Goal: Transaction & Acquisition: Book appointment/travel/reservation

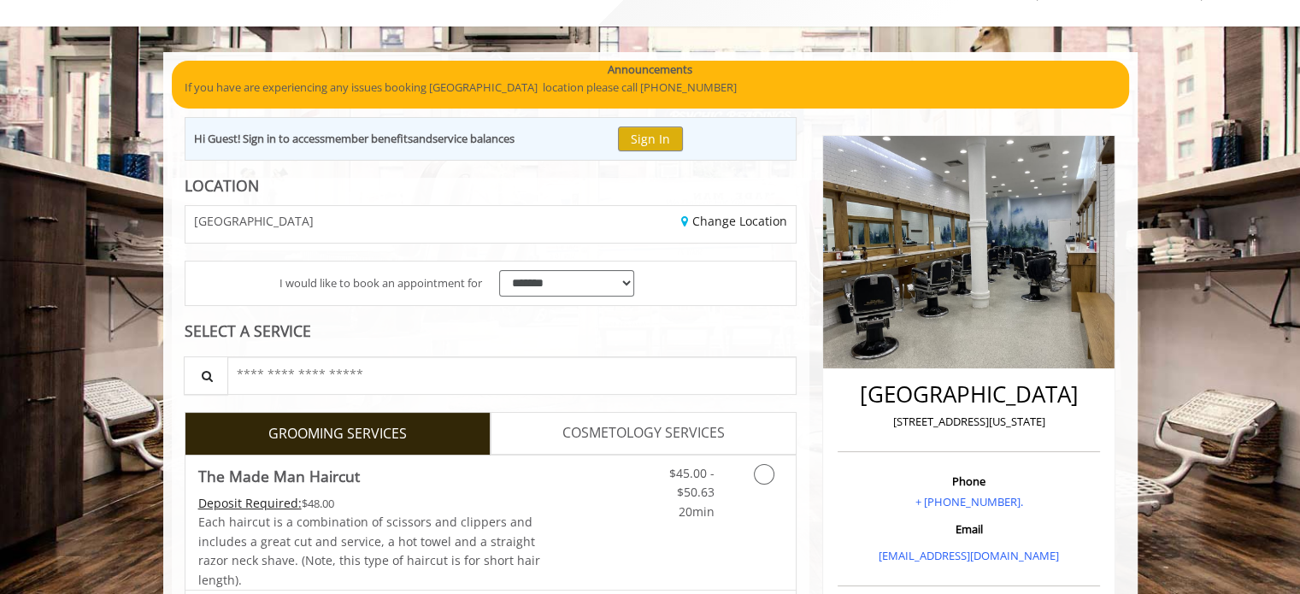
scroll to position [171, 0]
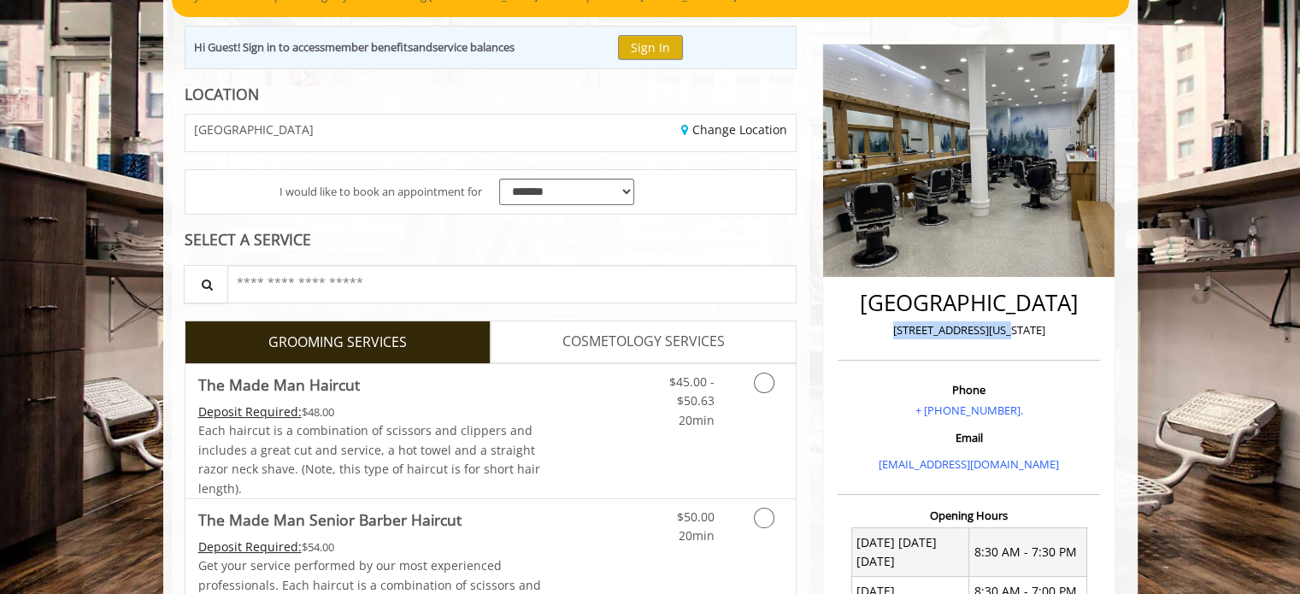
drag, startPoint x: 901, startPoint y: 333, endPoint x: 1047, endPoint y: 338, distance: 146.3
click at [1047, 338] on p "60 East 8th New York" at bounding box center [969, 330] width 254 height 18
click at [527, 334] on link "COSMETOLOGY SERVICES" at bounding box center [644, 342] width 306 height 43
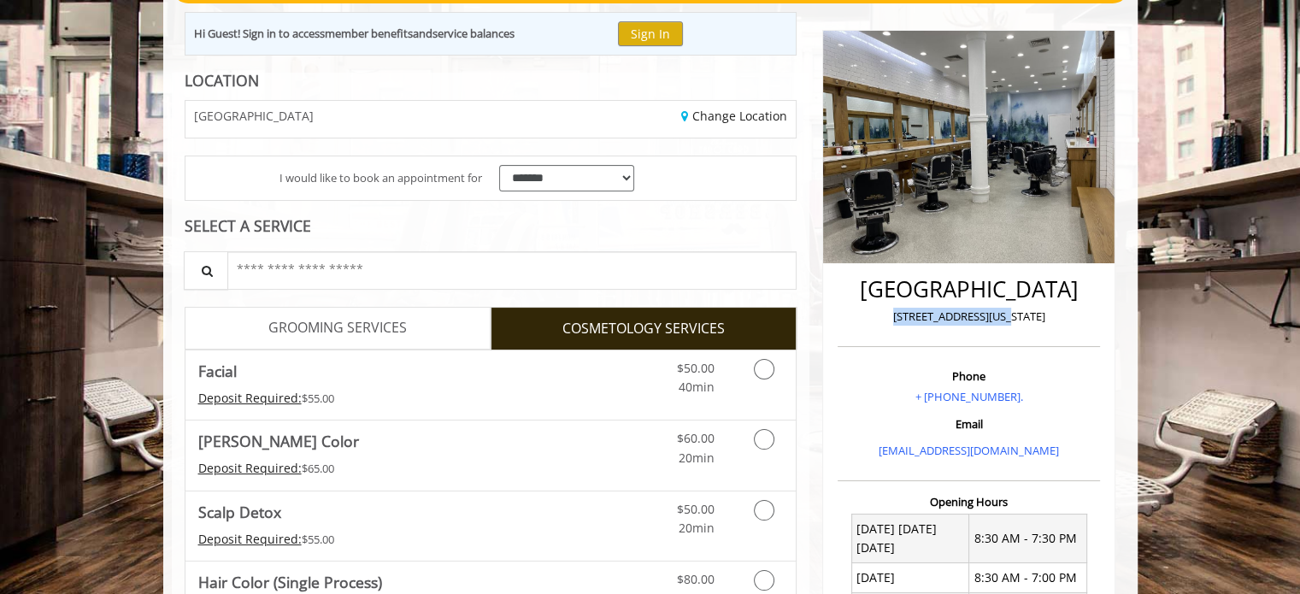
scroll to position [214, 0]
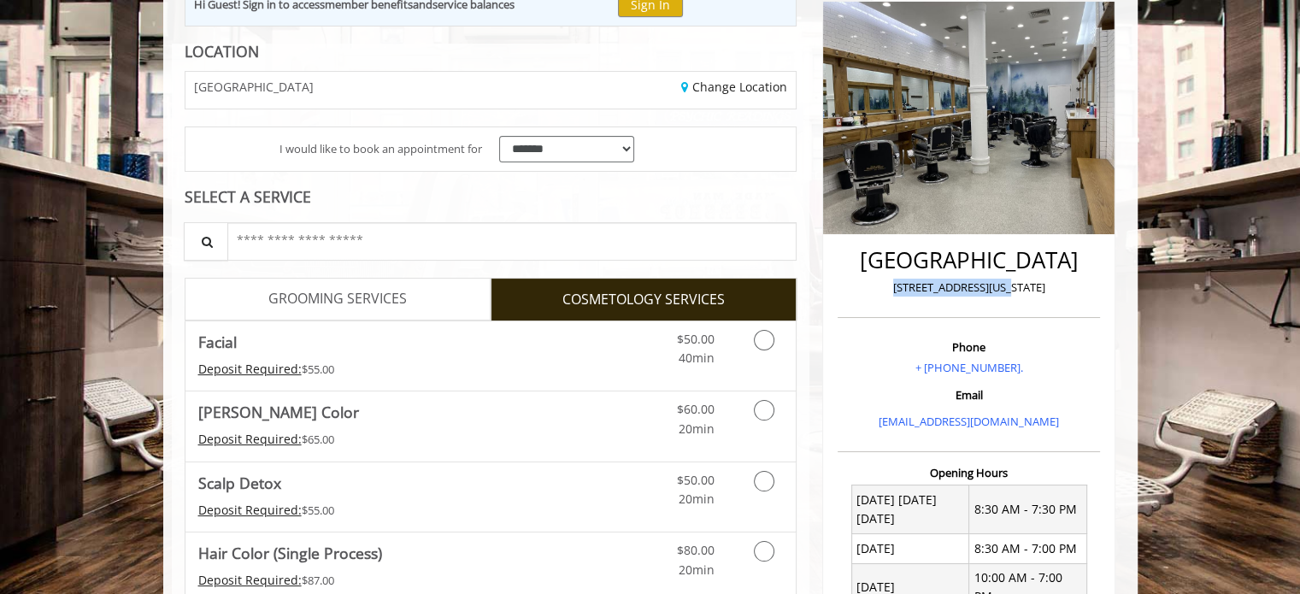
click at [381, 288] on span "GROOMING SERVICES" at bounding box center [337, 299] width 139 height 22
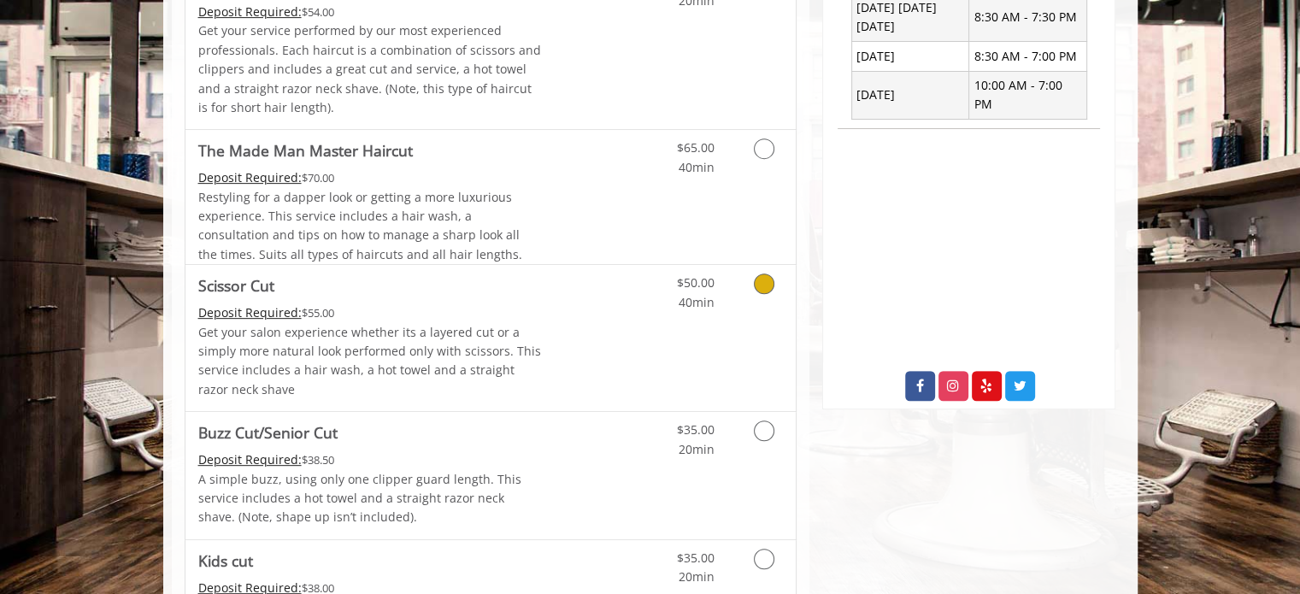
scroll to position [1048, 0]
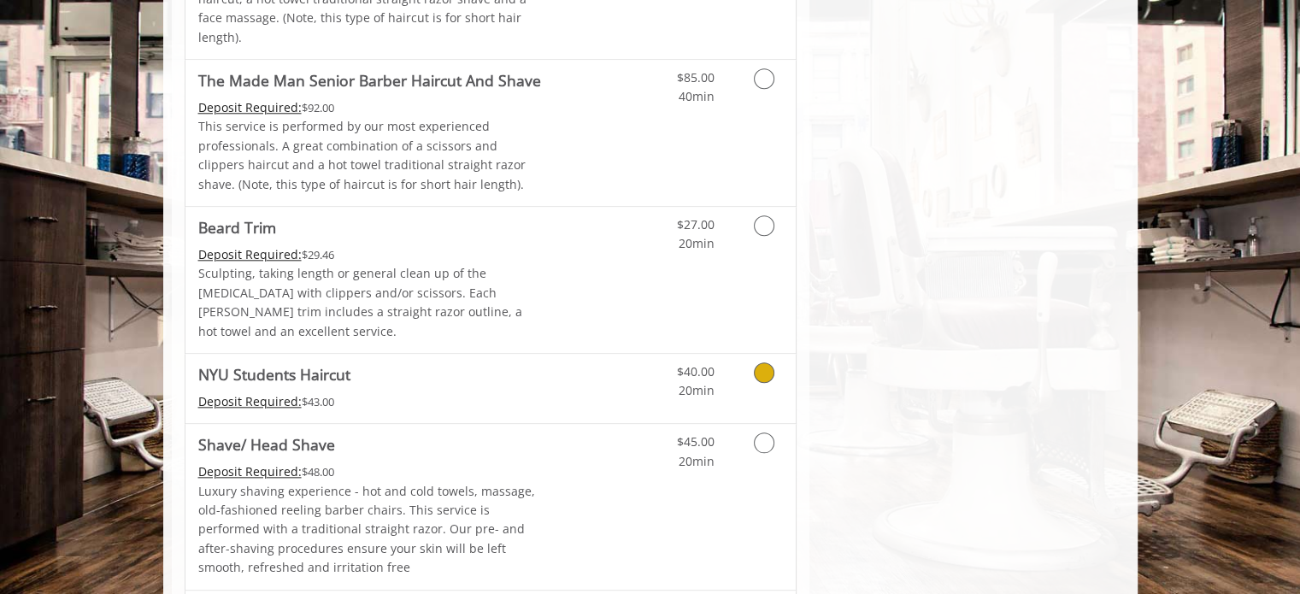
click at [417, 392] on div "Deposit Required: $43.00" at bounding box center [370, 401] width 344 height 19
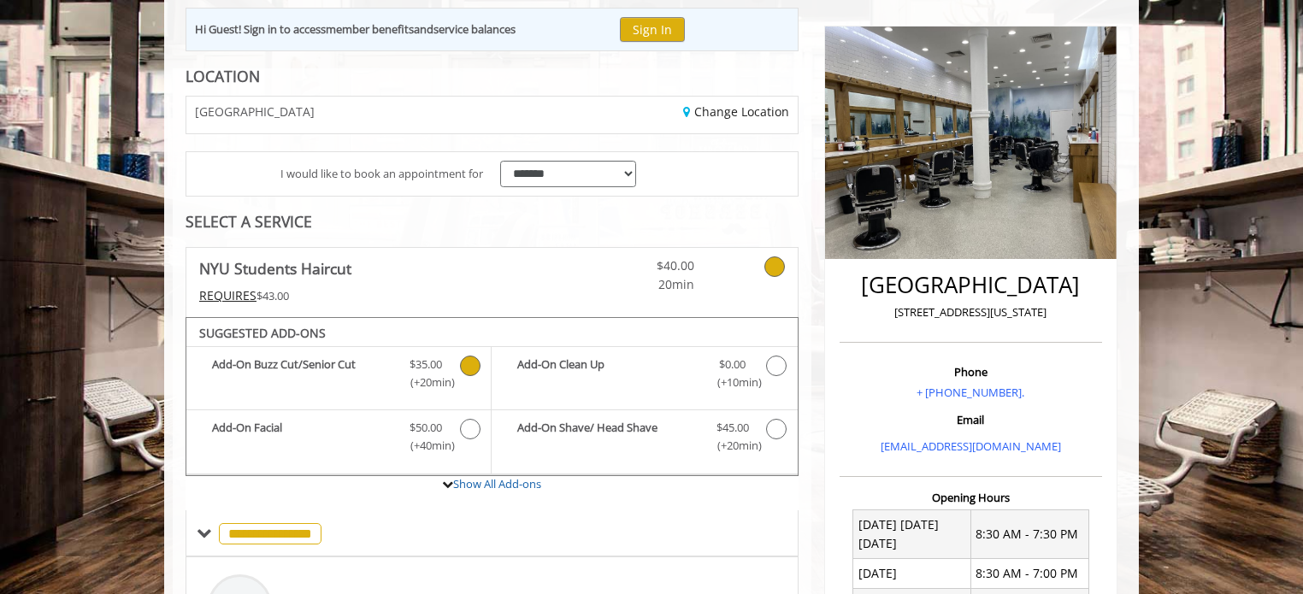
scroll to position [78, 0]
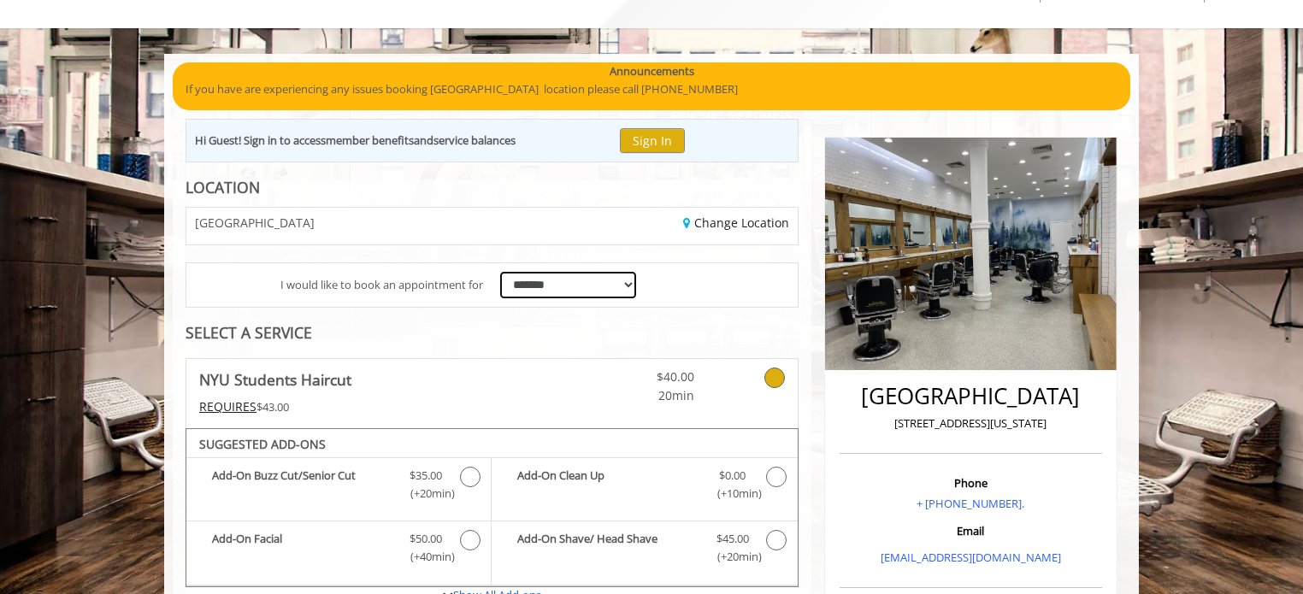
click at [510, 286] on select "**********" at bounding box center [568, 285] width 136 height 27
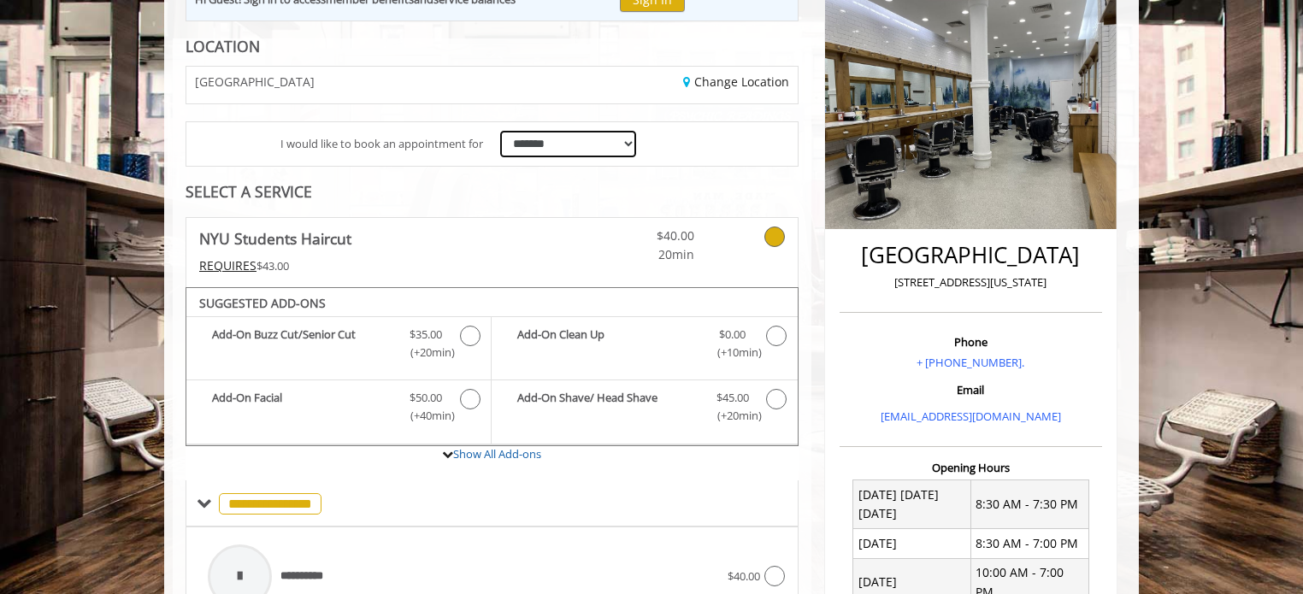
scroll to position [249, 0]
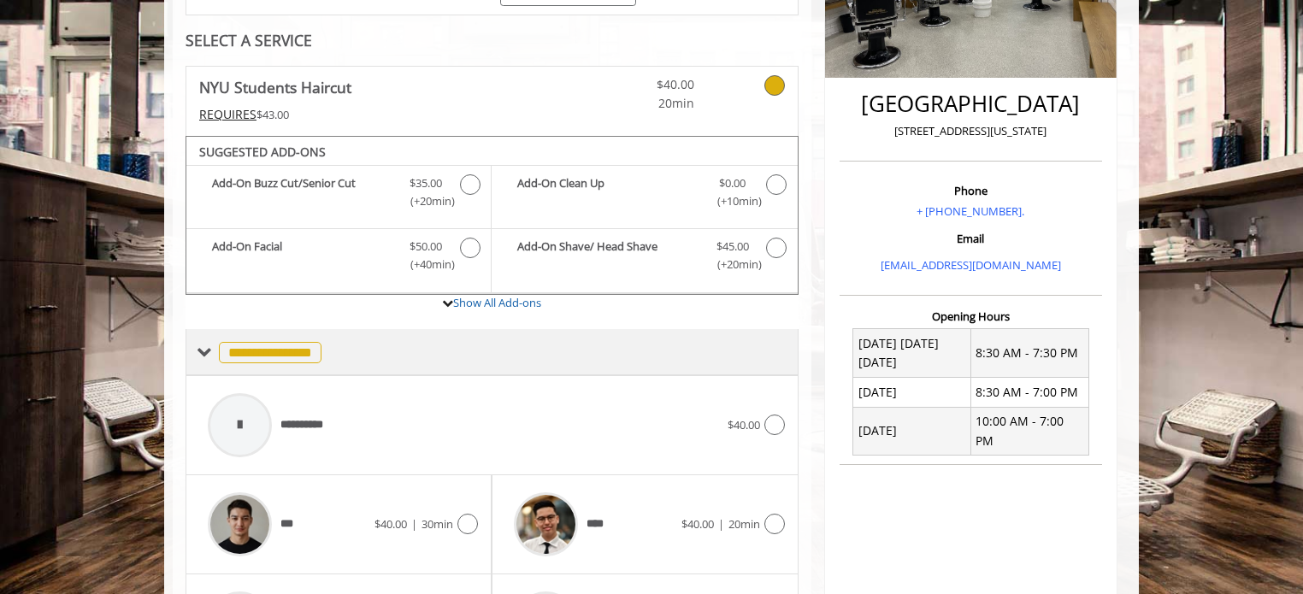
drag, startPoint x: 807, startPoint y: 288, endPoint x: 786, endPoint y: 323, distance: 41.1
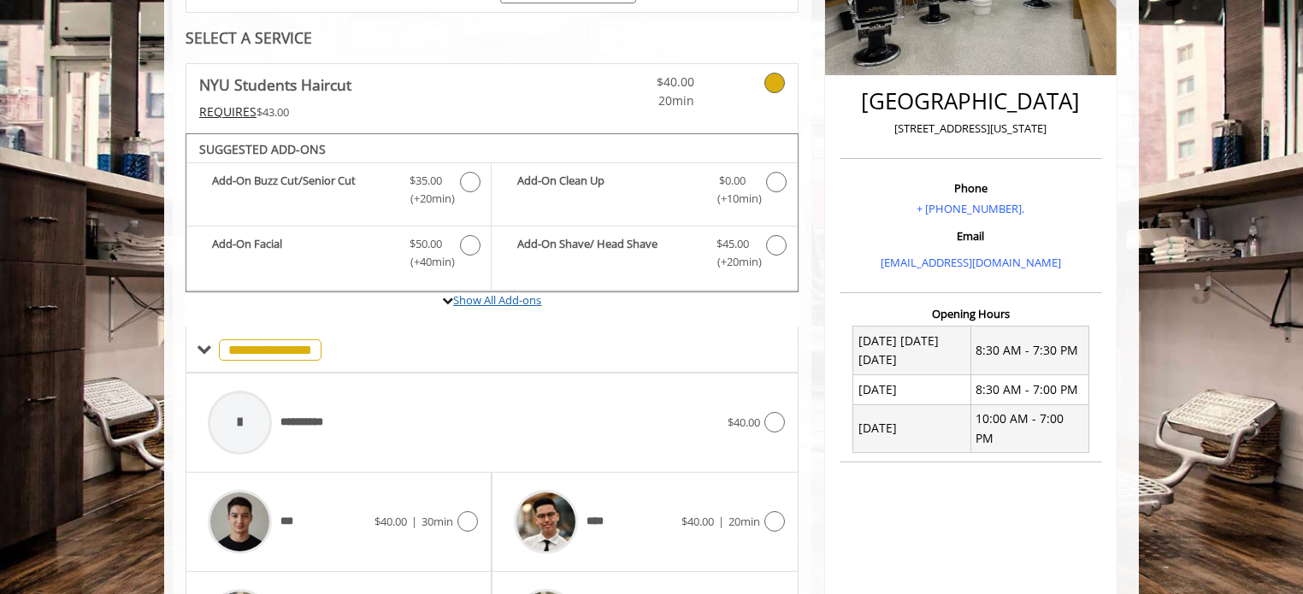
click at [498, 300] on link "Show All Add-ons" at bounding box center [497, 299] width 88 height 15
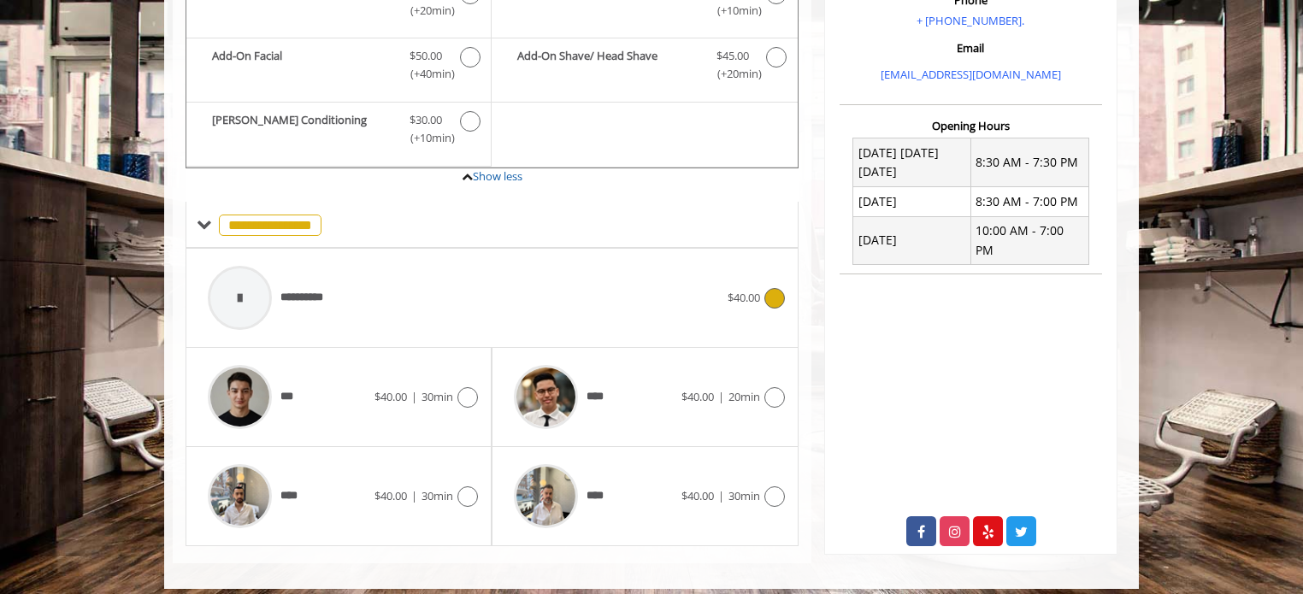
scroll to position [569, 0]
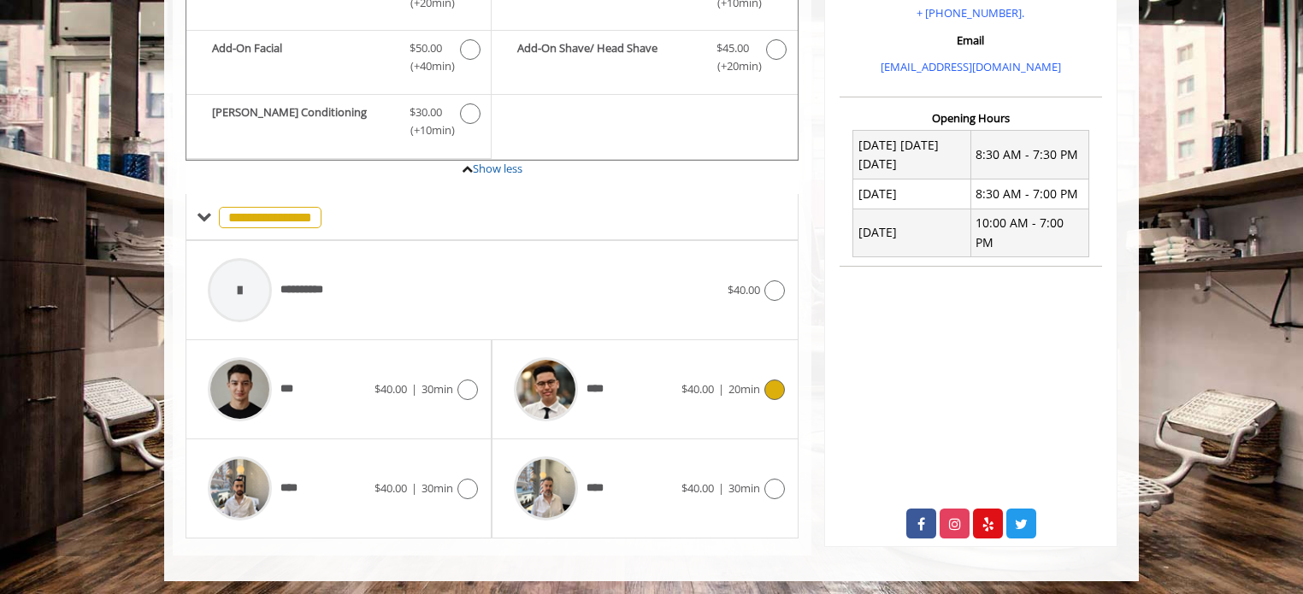
click at [653, 418] on div "****" at bounding box center [592, 389] width 175 height 81
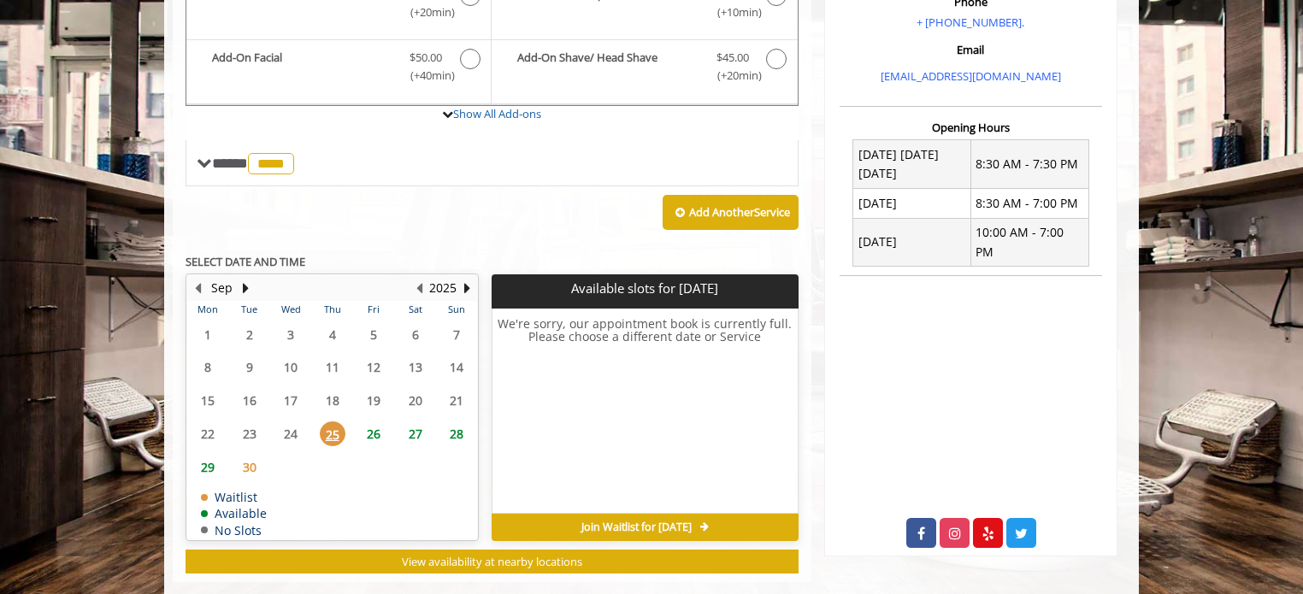
scroll to position [587, 0]
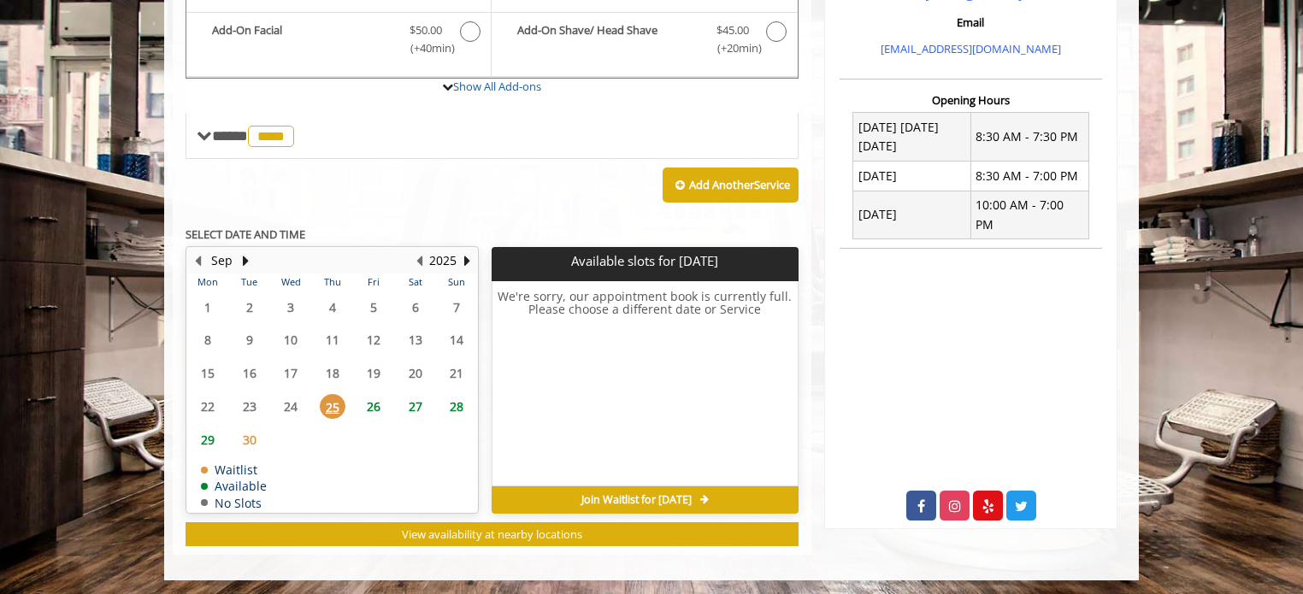
click at [376, 404] on span "26" at bounding box center [374, 406] width 26 height 25
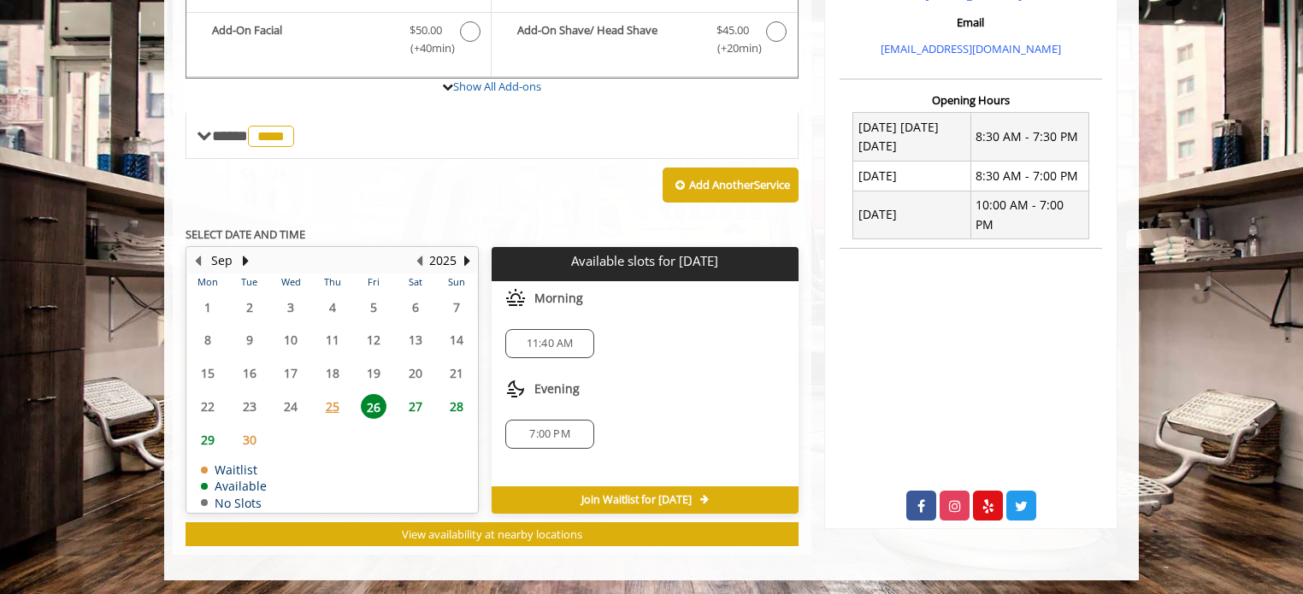
click at [421, 403] on span "27" at bounding box center [416, 406] width 26 height 25
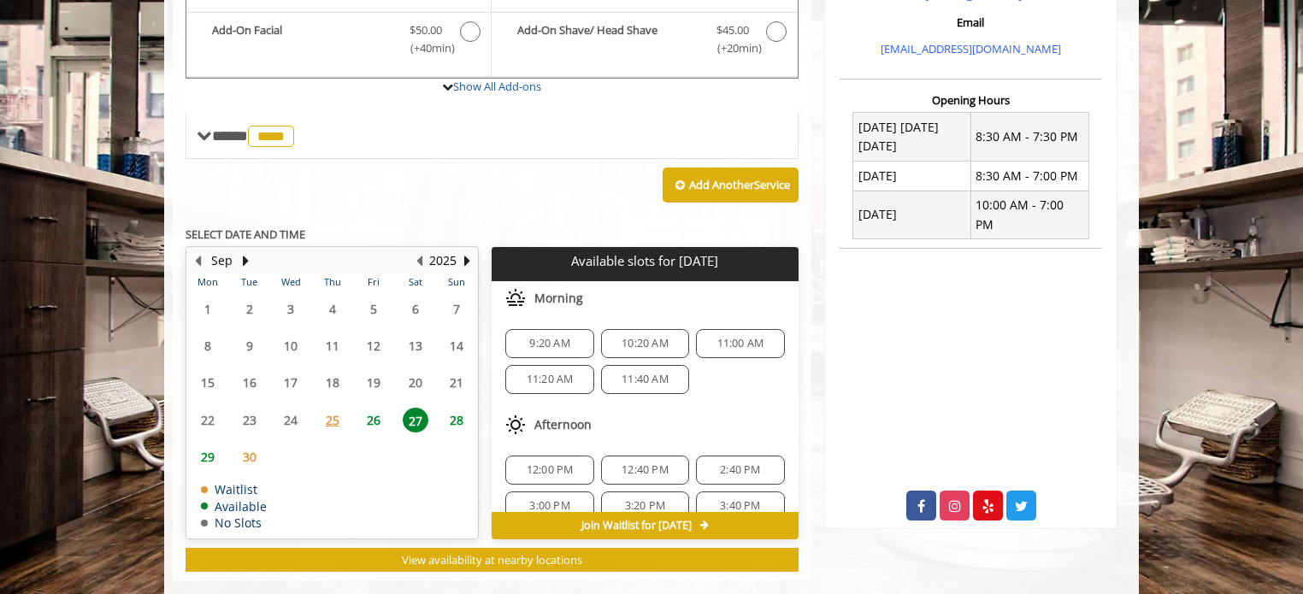
scroll to position [612, 0]
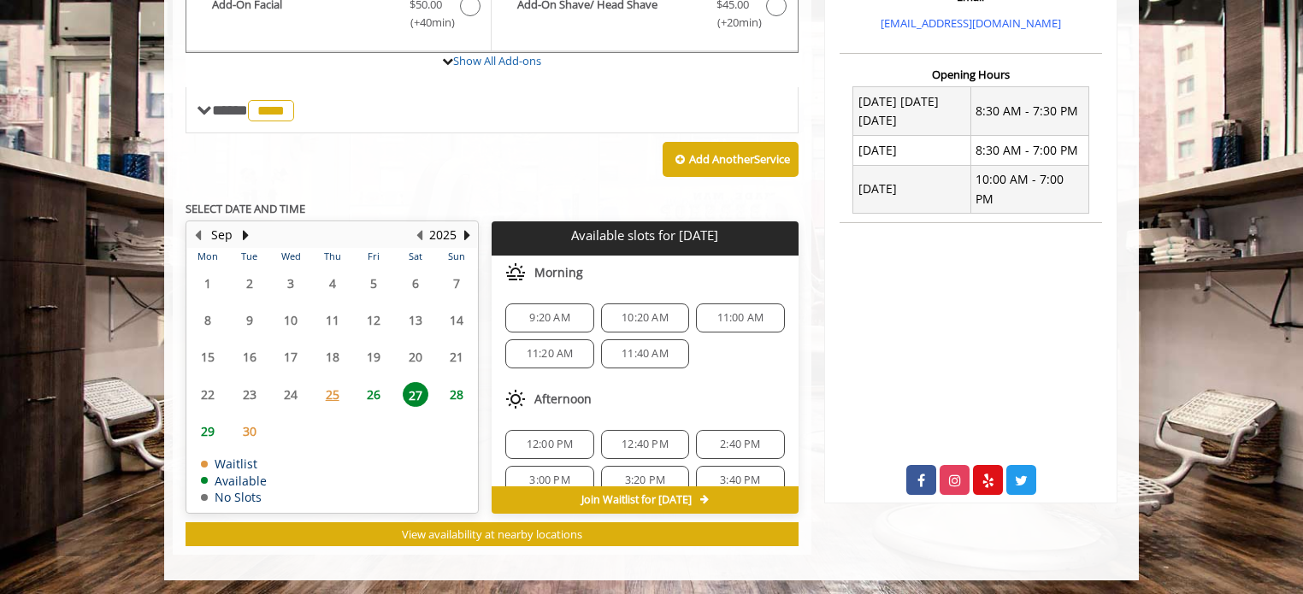
click at [455, 392] on span "28" at bounding box center [457, 394] width 26 height 25
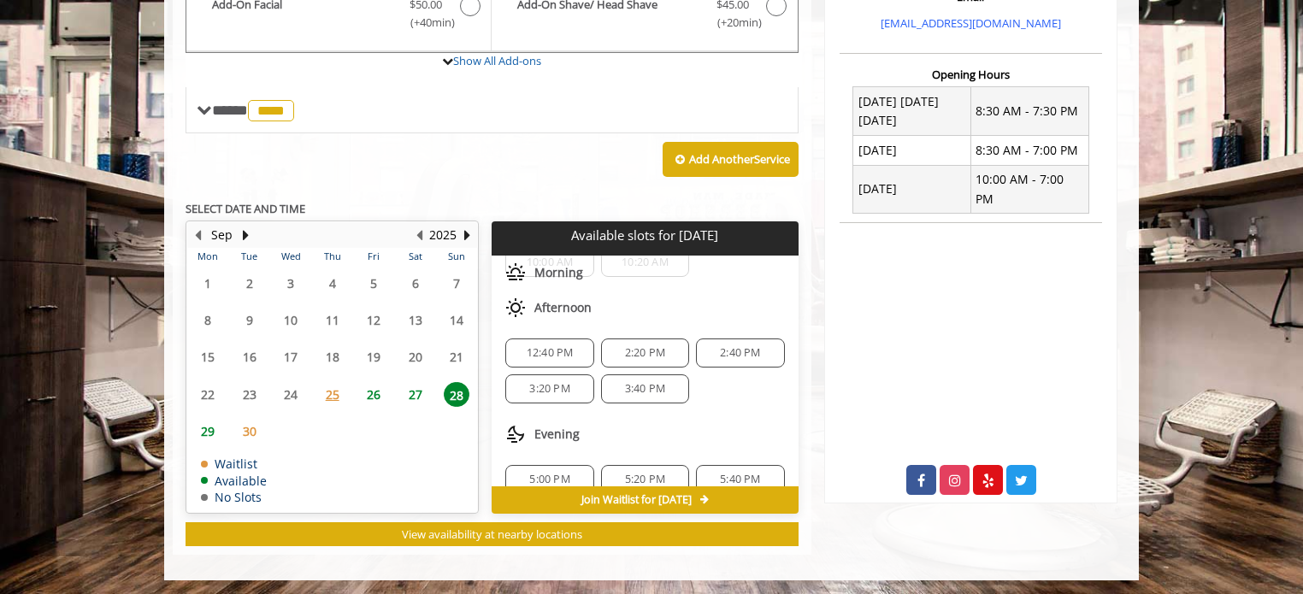
scroll to position [85, 0]
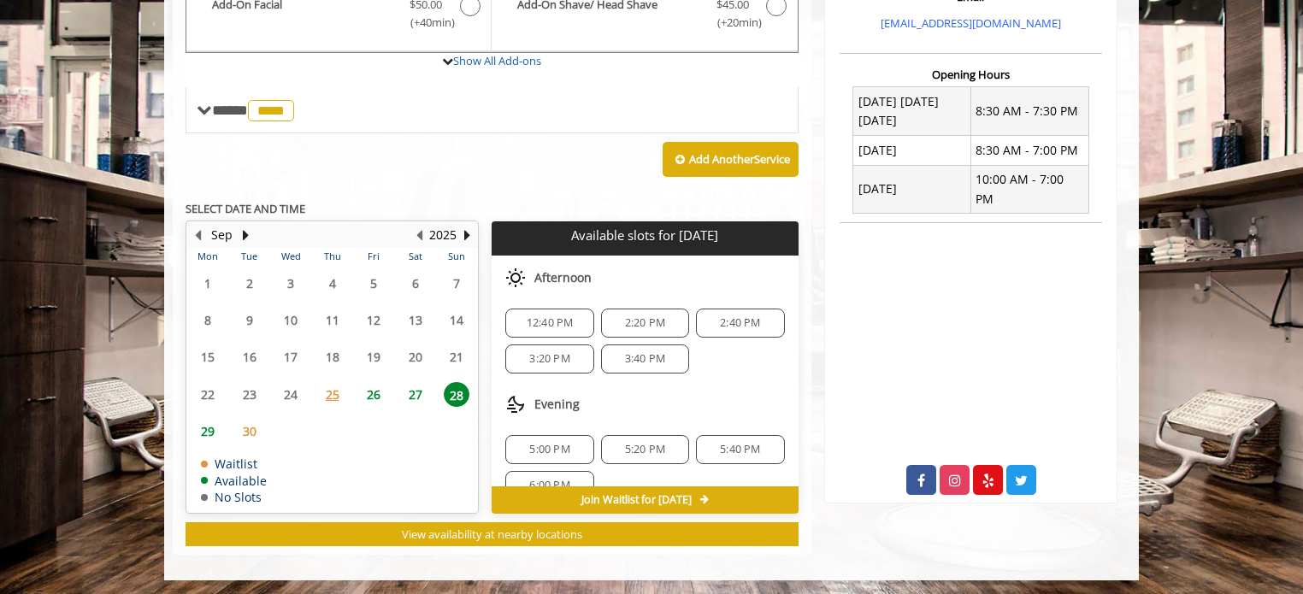
click at [379, 389] on span "26" at bounding box center [374, 394] width 26 height 25
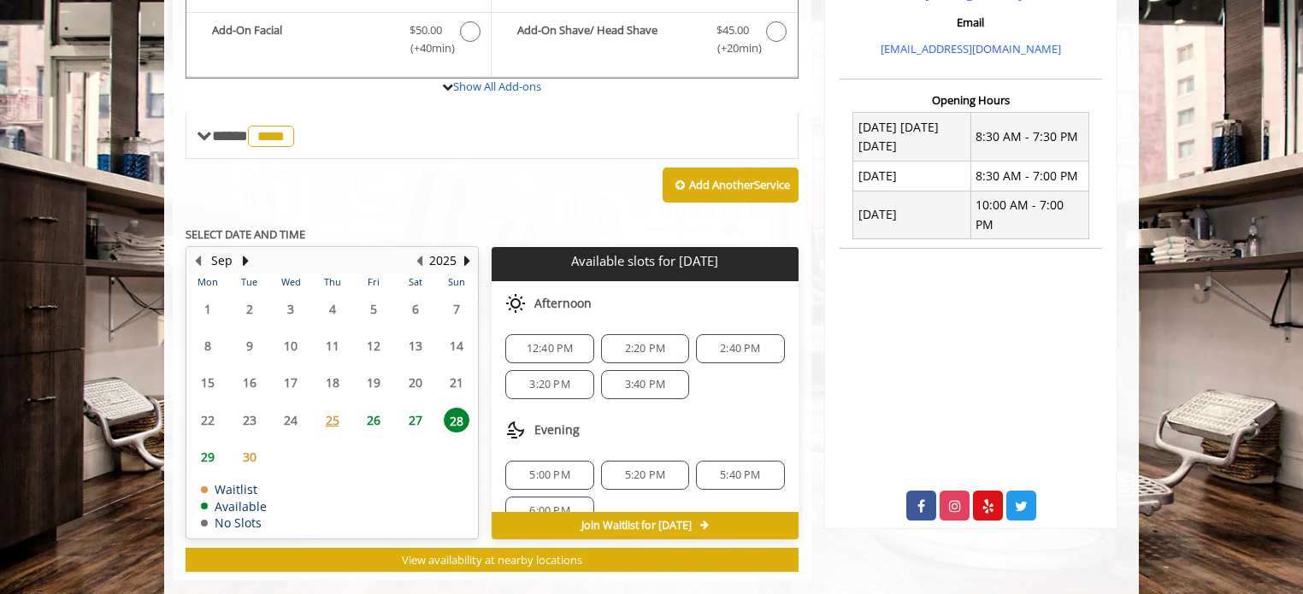
scroll to position [0, 0]
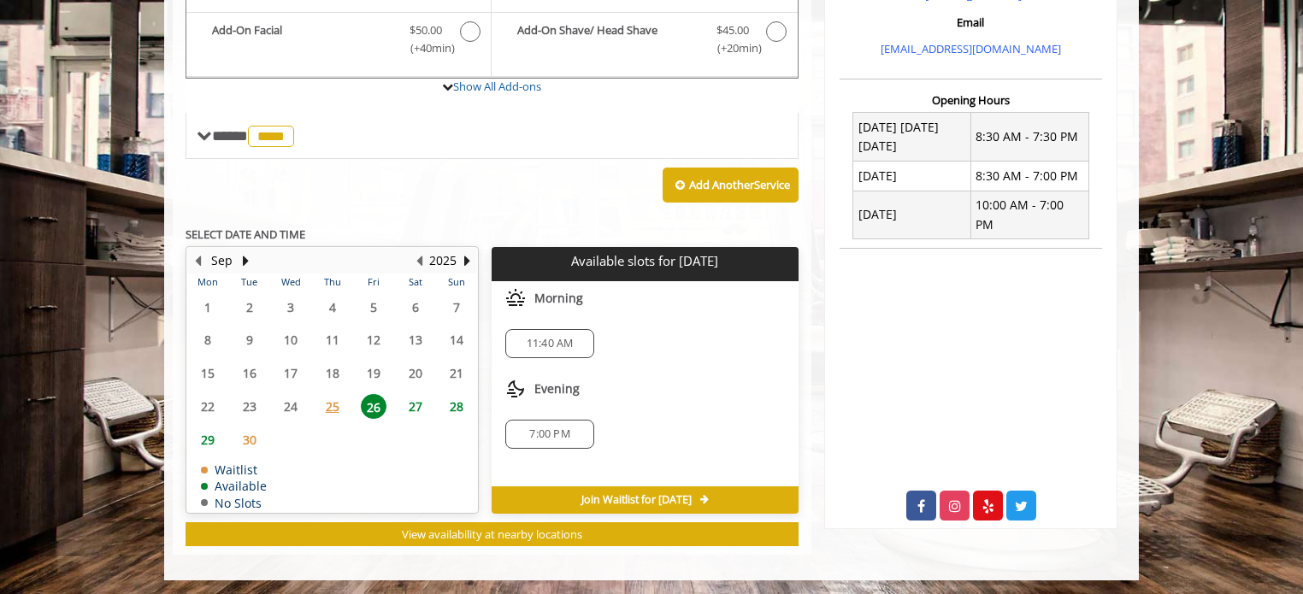
click at [414, 395] on span "27" at bounding box center [416, 406] width 26 height 25
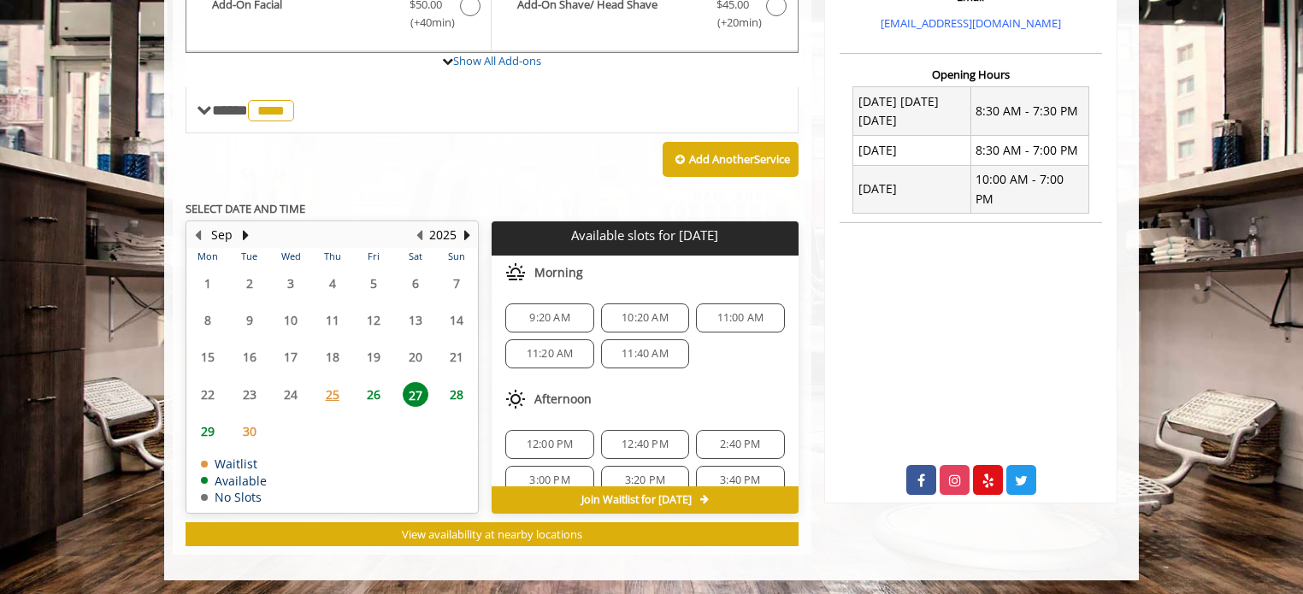
click at [255, 427] on span "30" at bounding box center [250, 431] width 26 height 25
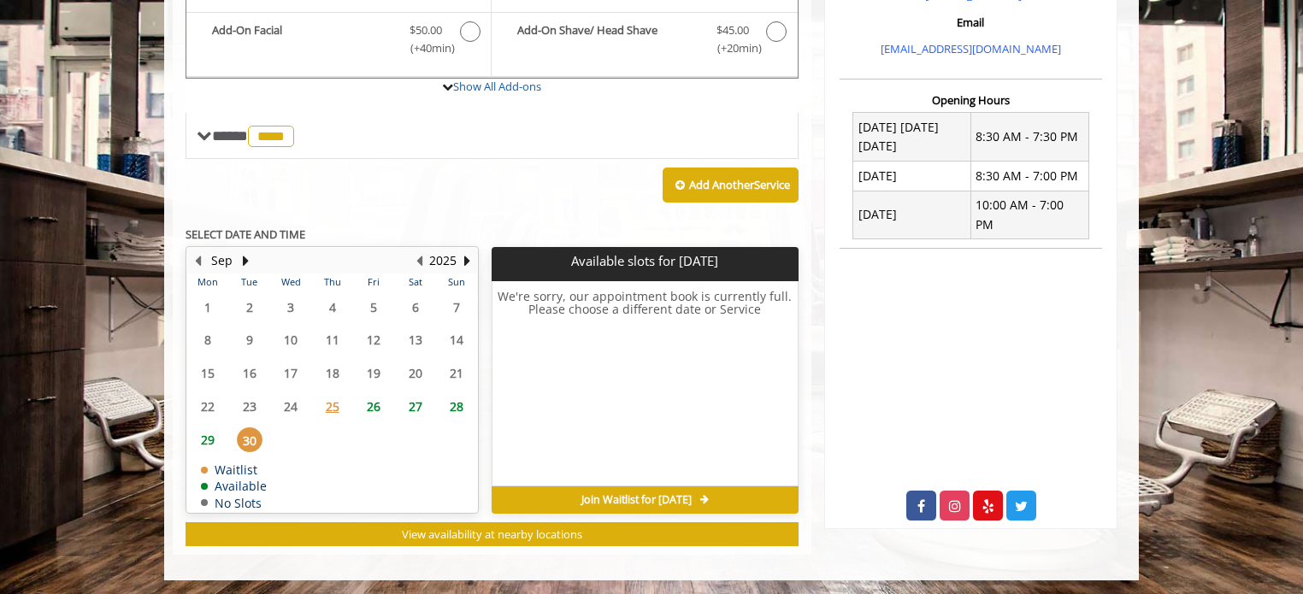
click at [422, 401] on span "27" at bounding box center [416, 406] width 26 height 25
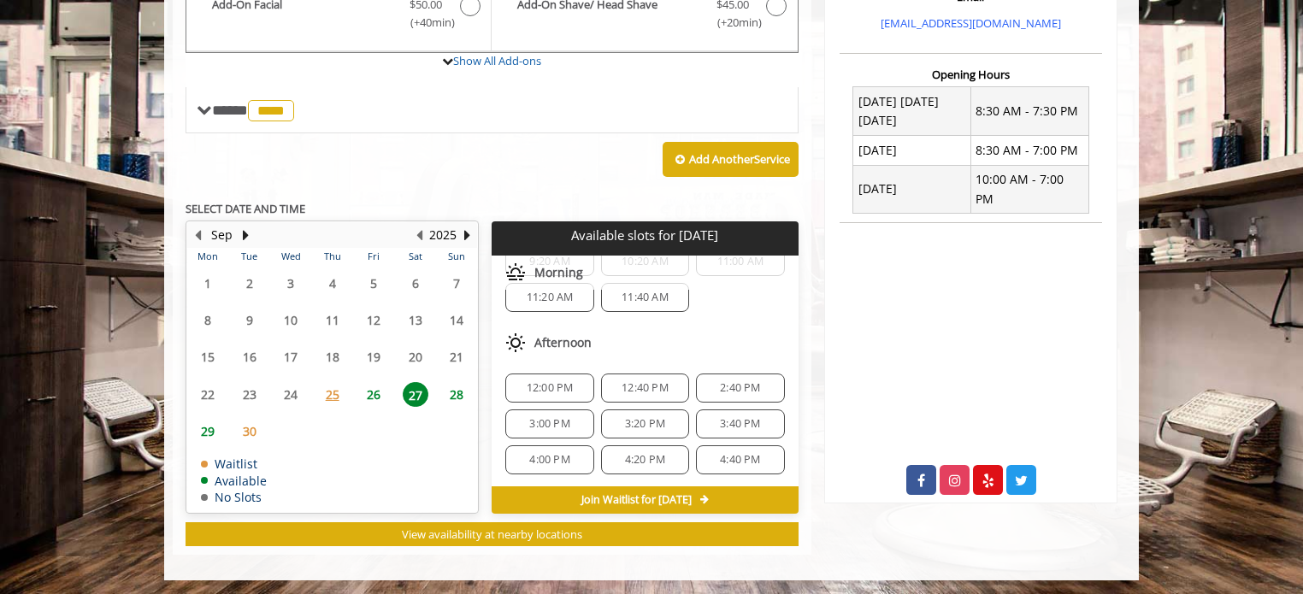
scroll to position [85, 0]
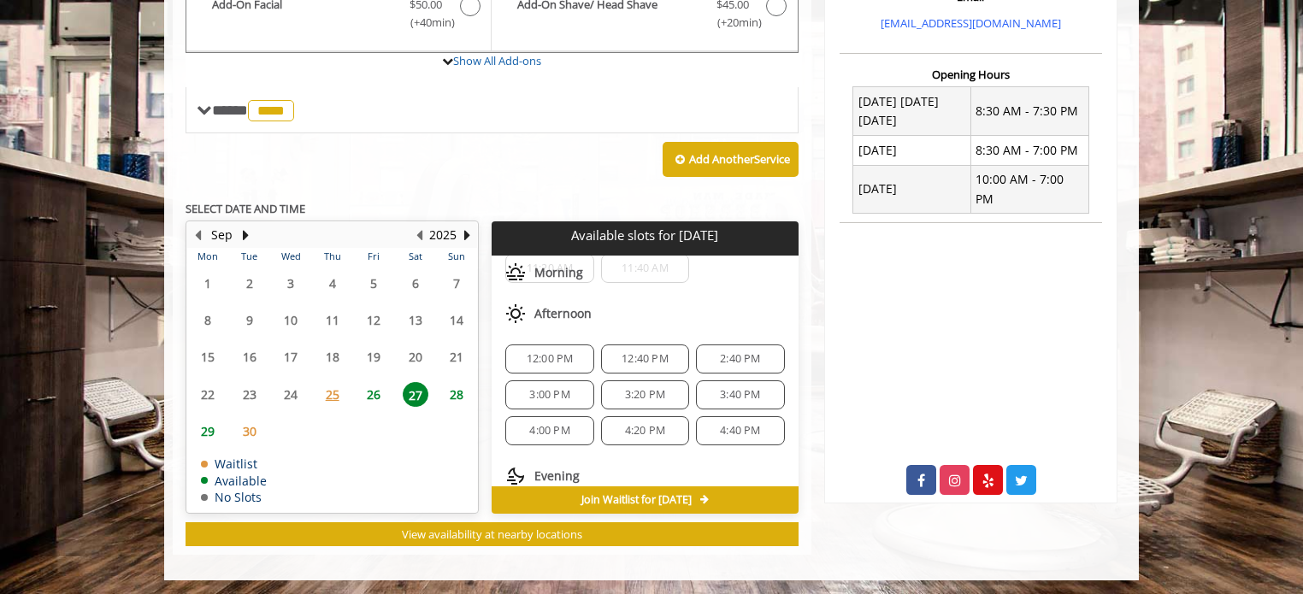
click at [696, 358] on div "2:40 PM" at bounding box center [740, 359] width 88 height 29
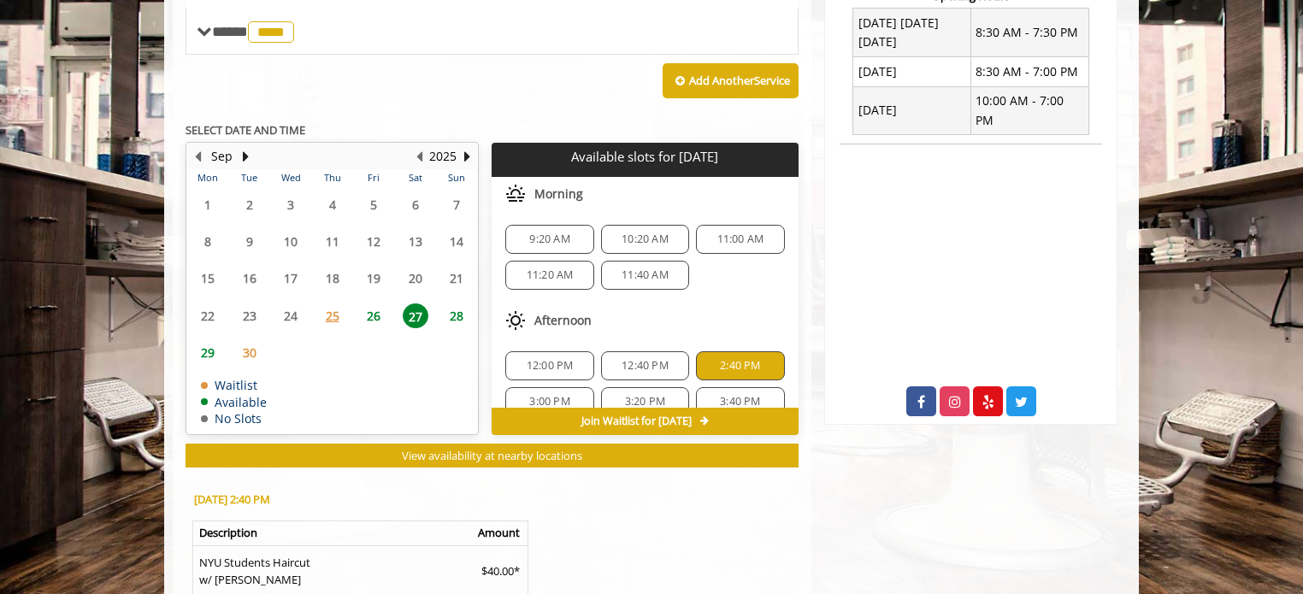
scroll to position [663, 0]
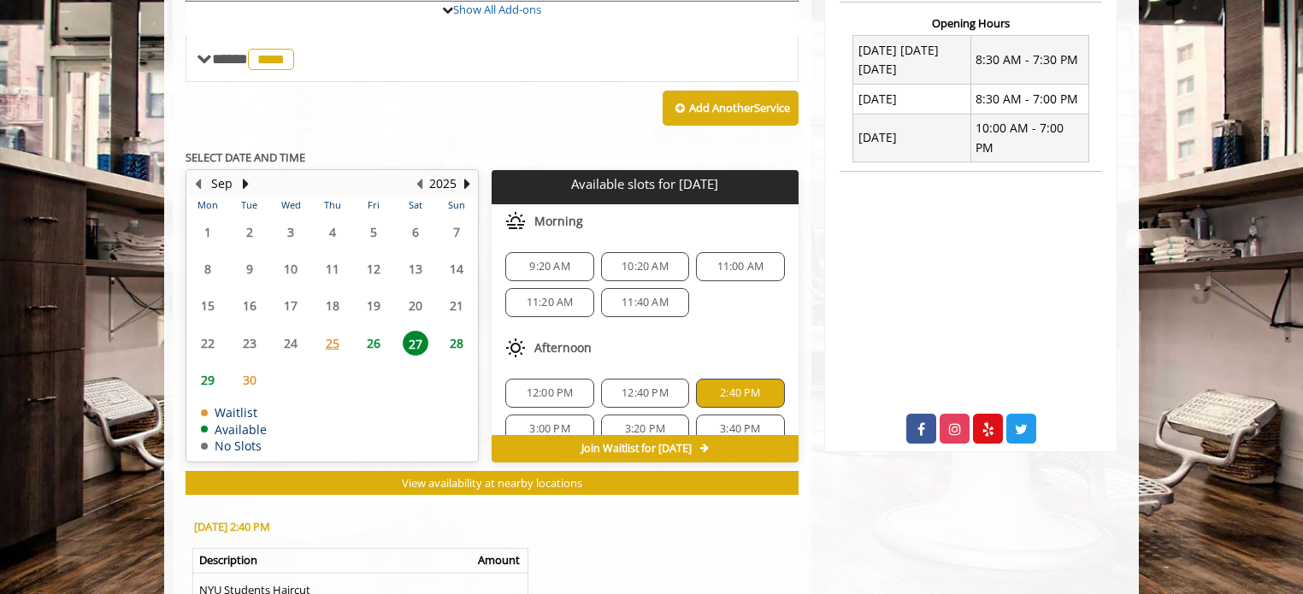
click at [622, 297] on span "11:40 AM" at bounding box center [645, 303] width 47 height 14
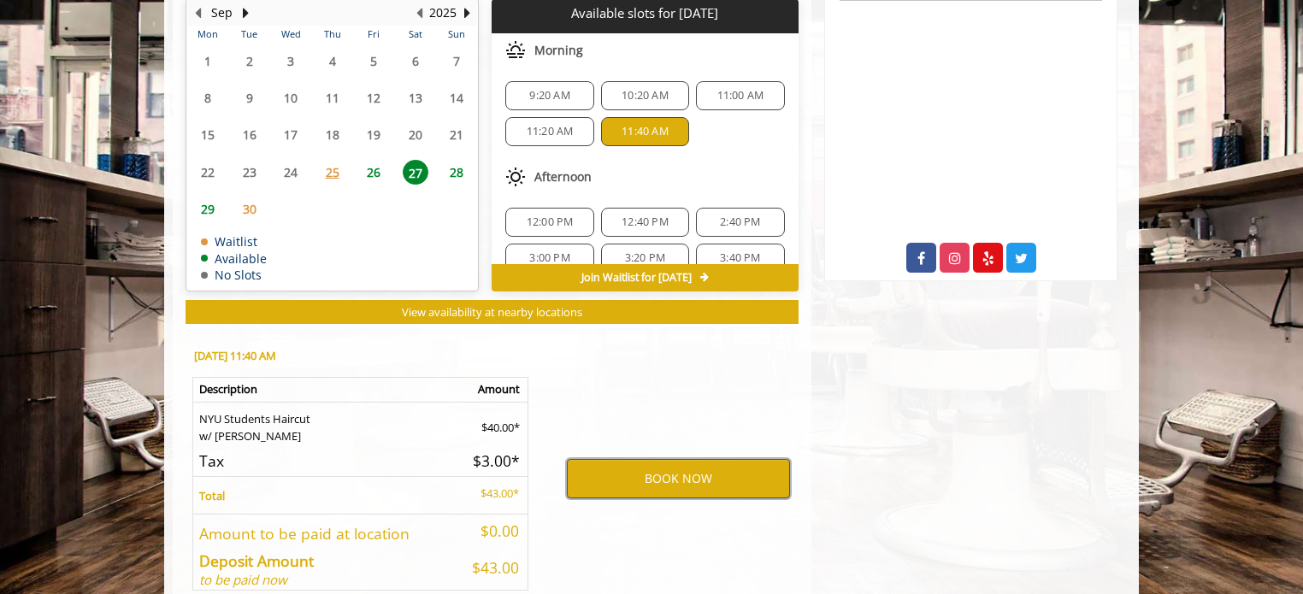
scroll to position [920, 0]
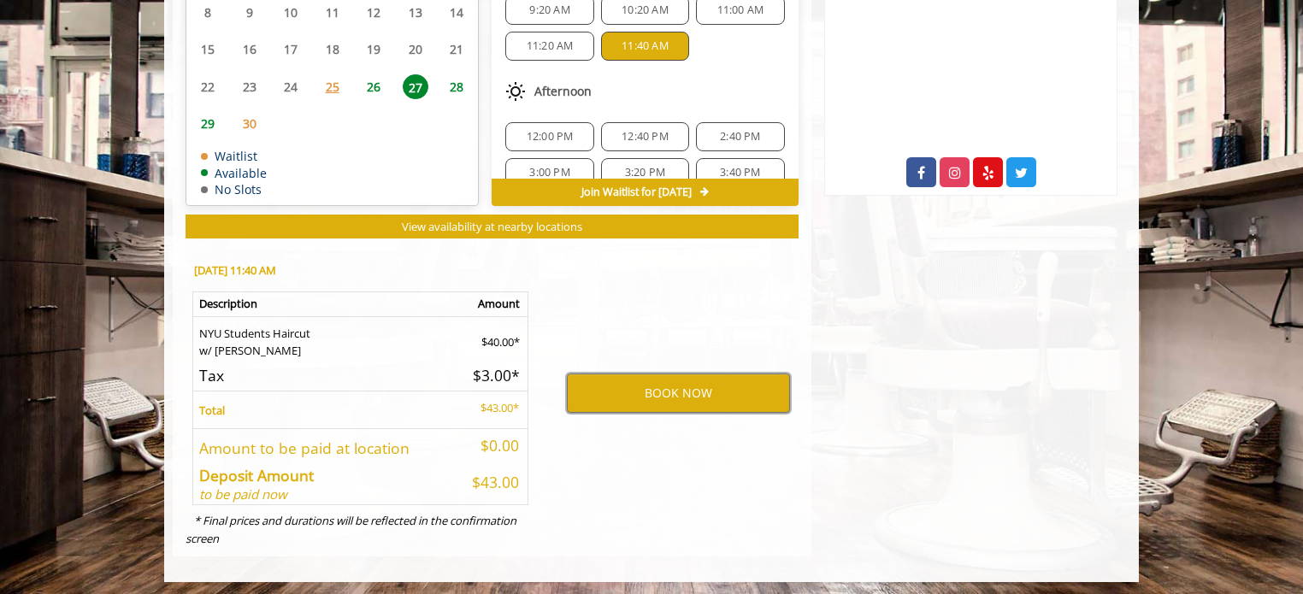
drag, startPoint x: 670, startPoint y: 392, endPoint x: 901, endPoint y: 300, distance: 248.3
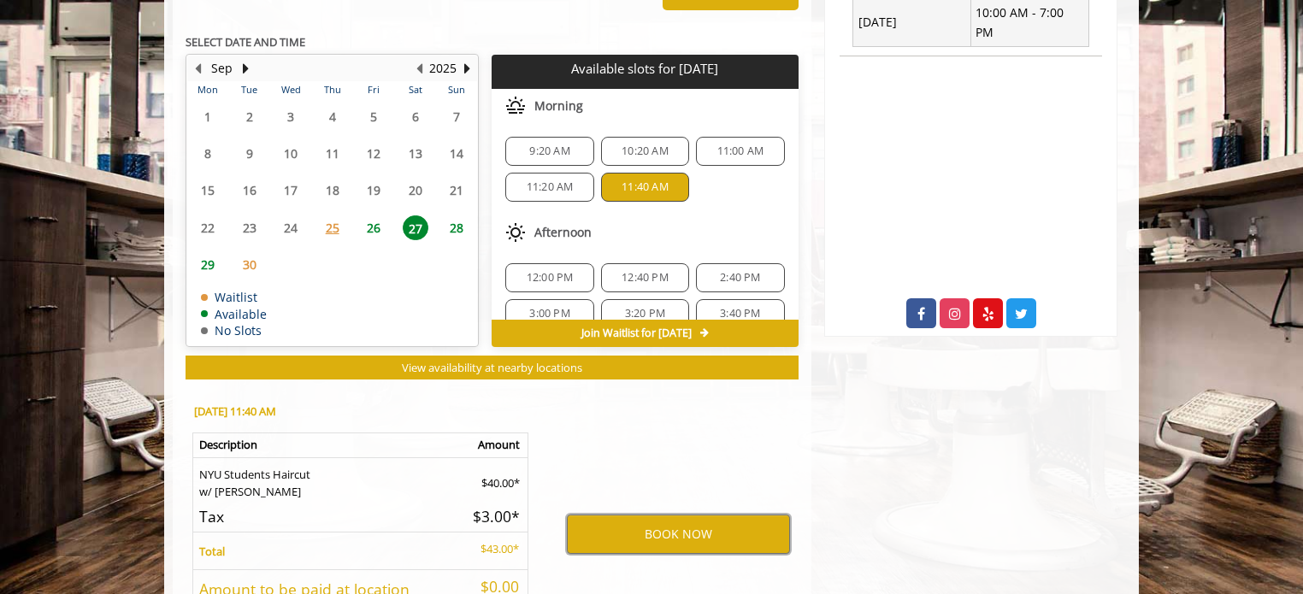
scroll to position [749, 0]
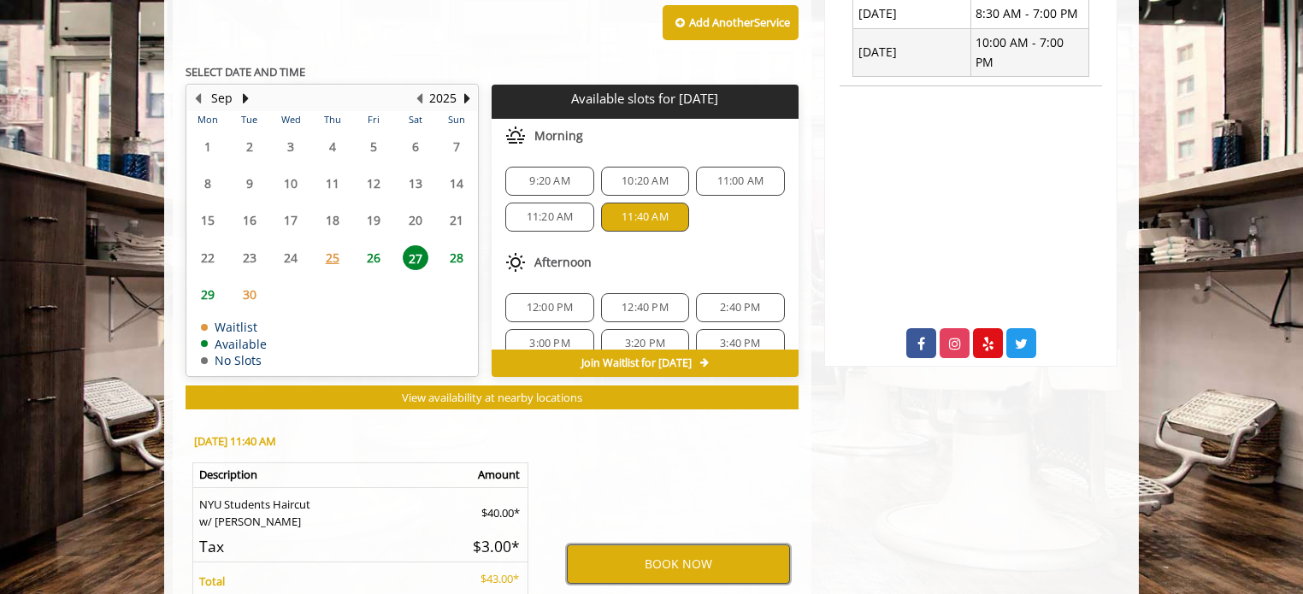
click at [680, 545] on button "BOOK NOW" at bounding box center [678, 564] width 223 height 39
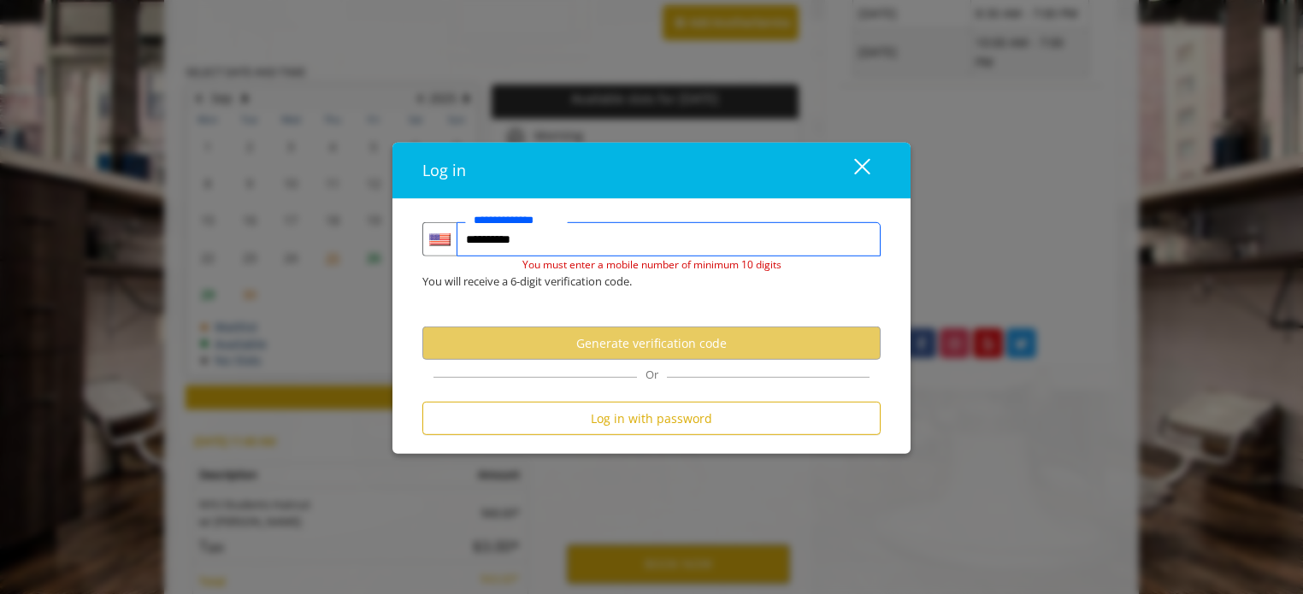
type input "**********"
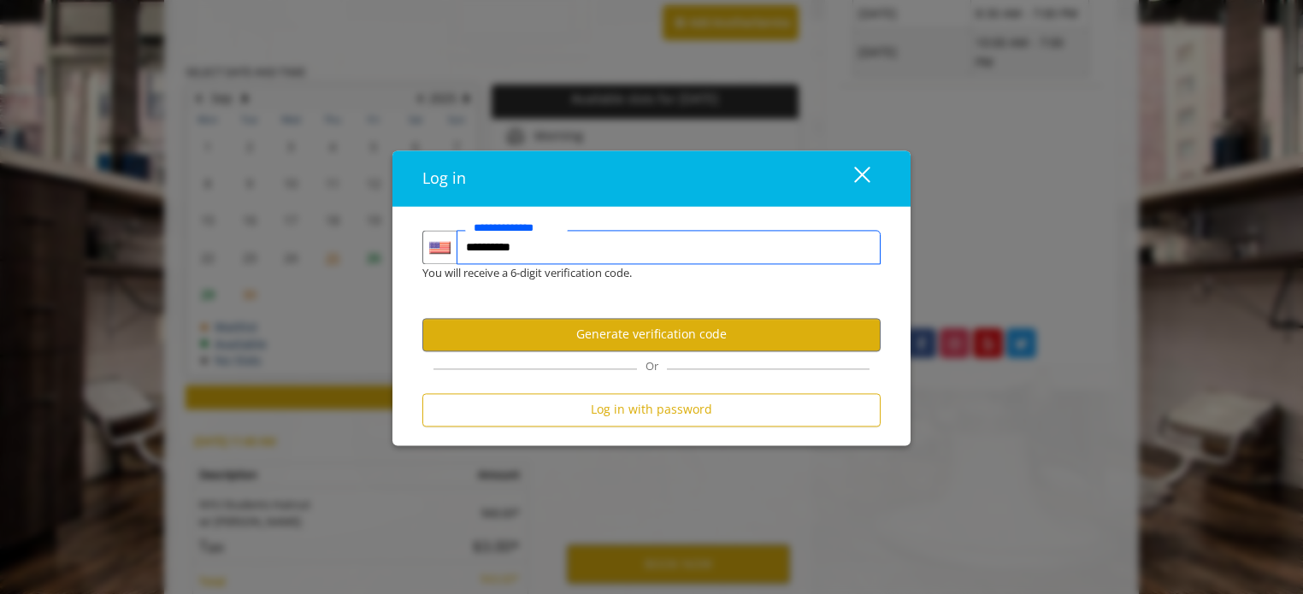
scroll to position [0, 0]
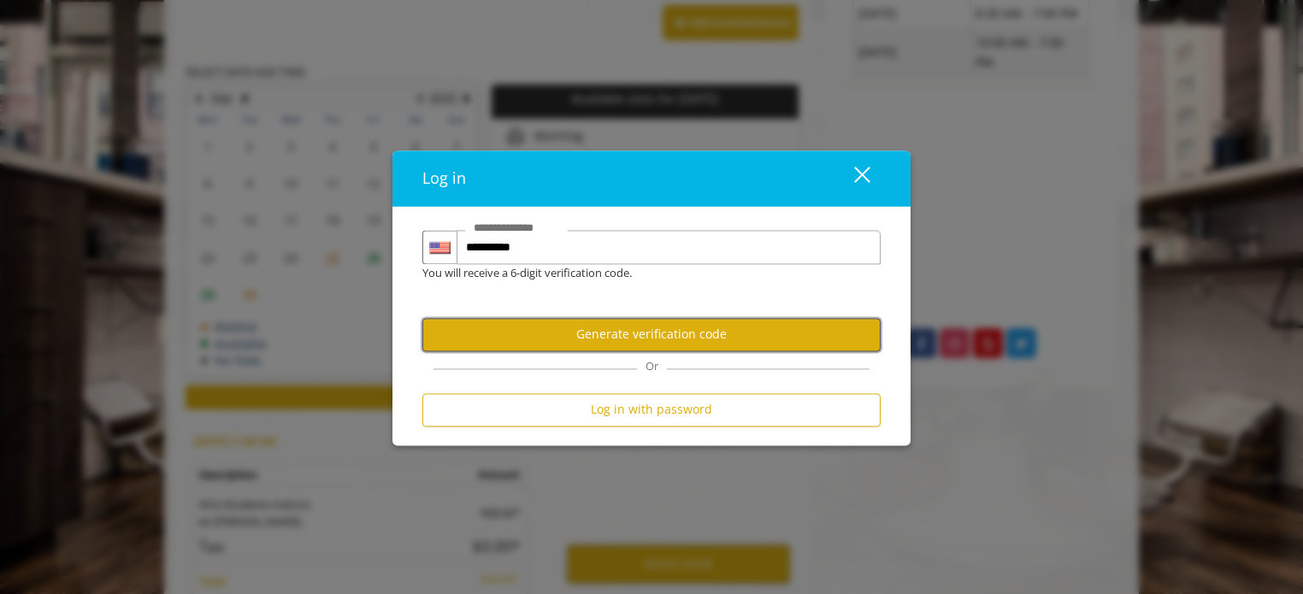
click at [635, 321] on button "Generate verification code" at bounding box center [651, 334] width 458 height 33
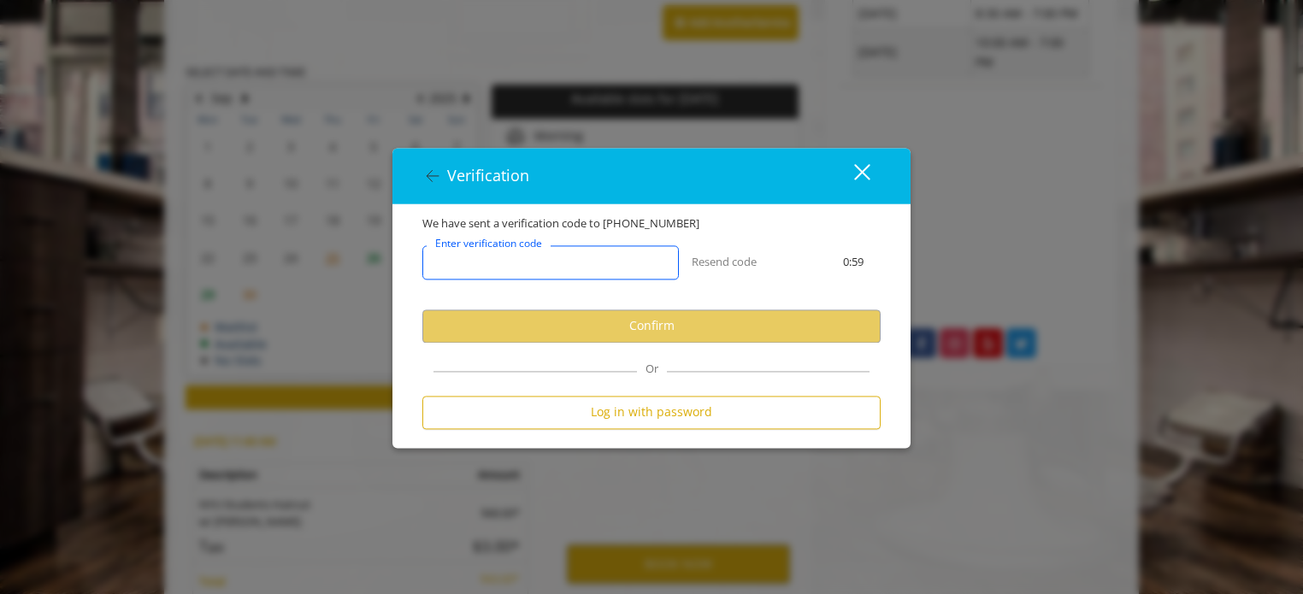
click at [580, 259] on input "Enter verification code" at bounding box center [550, 262] width 256 height 34
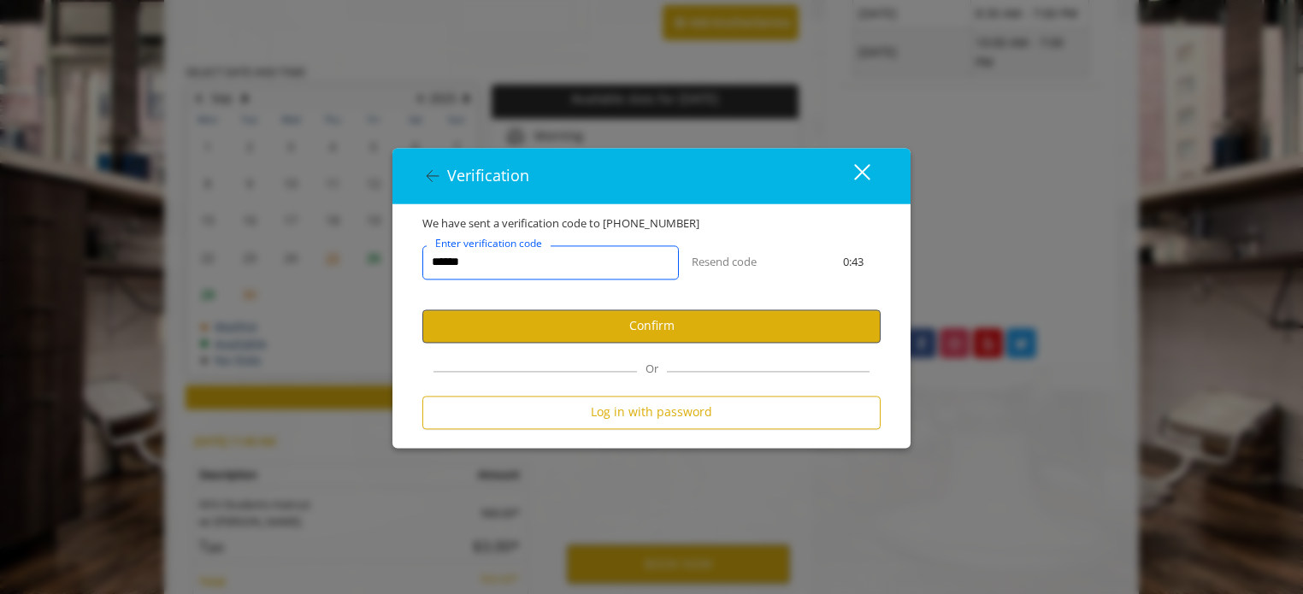
type input "******"
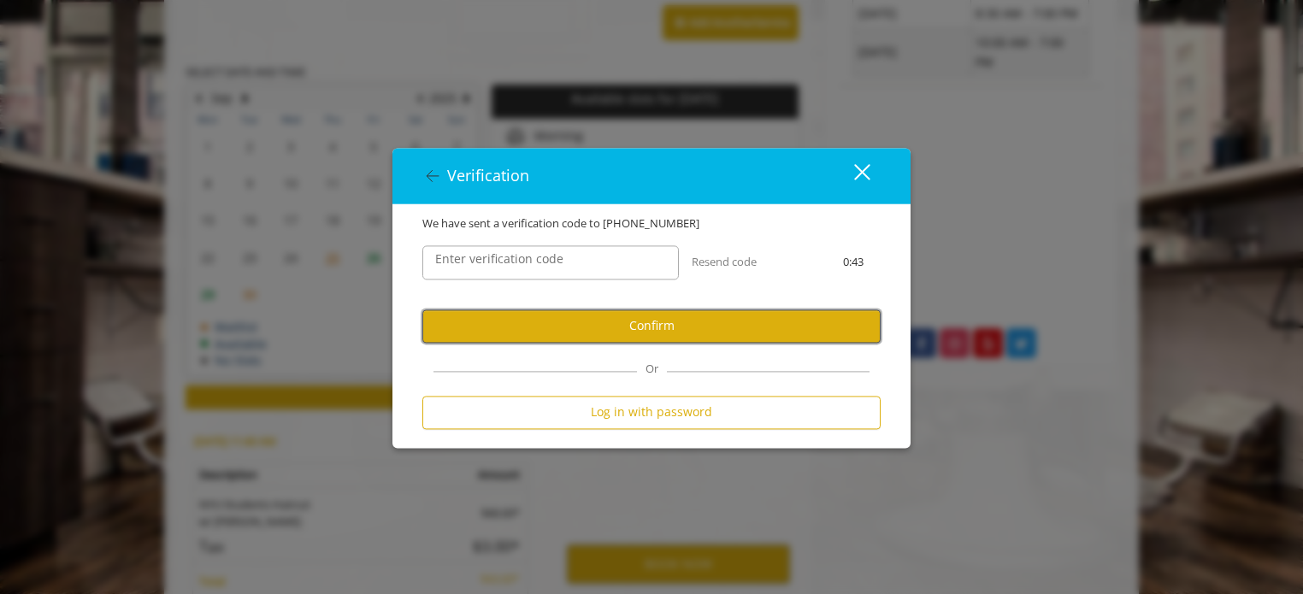
click at [576, 314] on button "Confirm" at bounding box center [651, 325] width 458 height 33
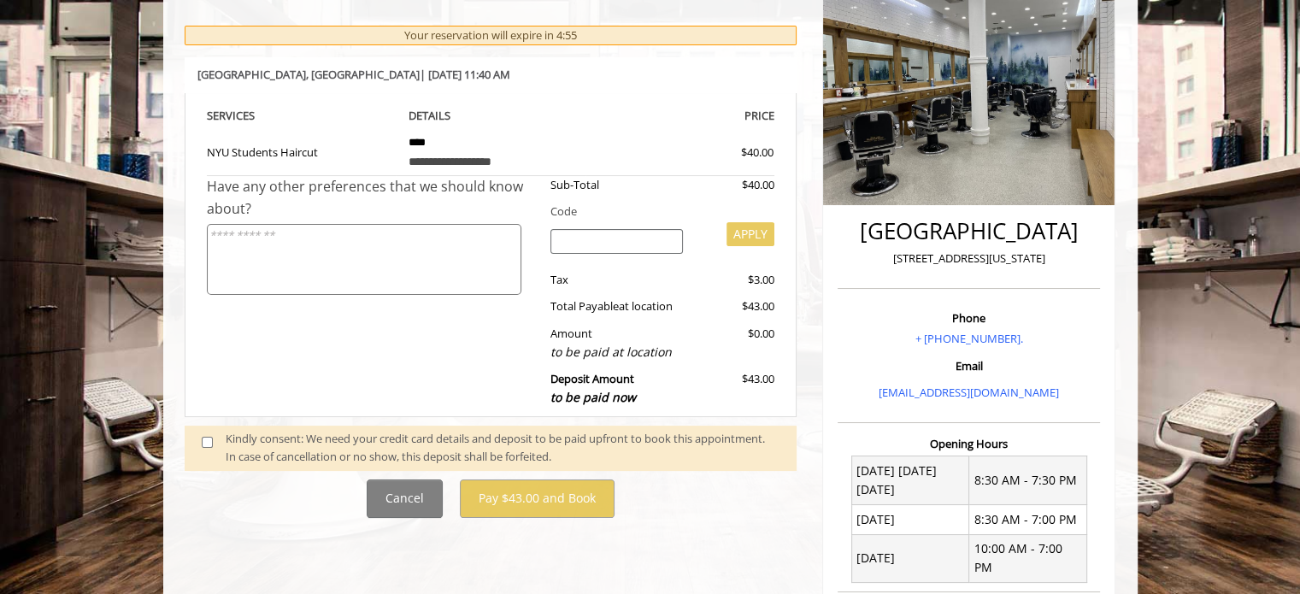
scroll to position [342, 0]
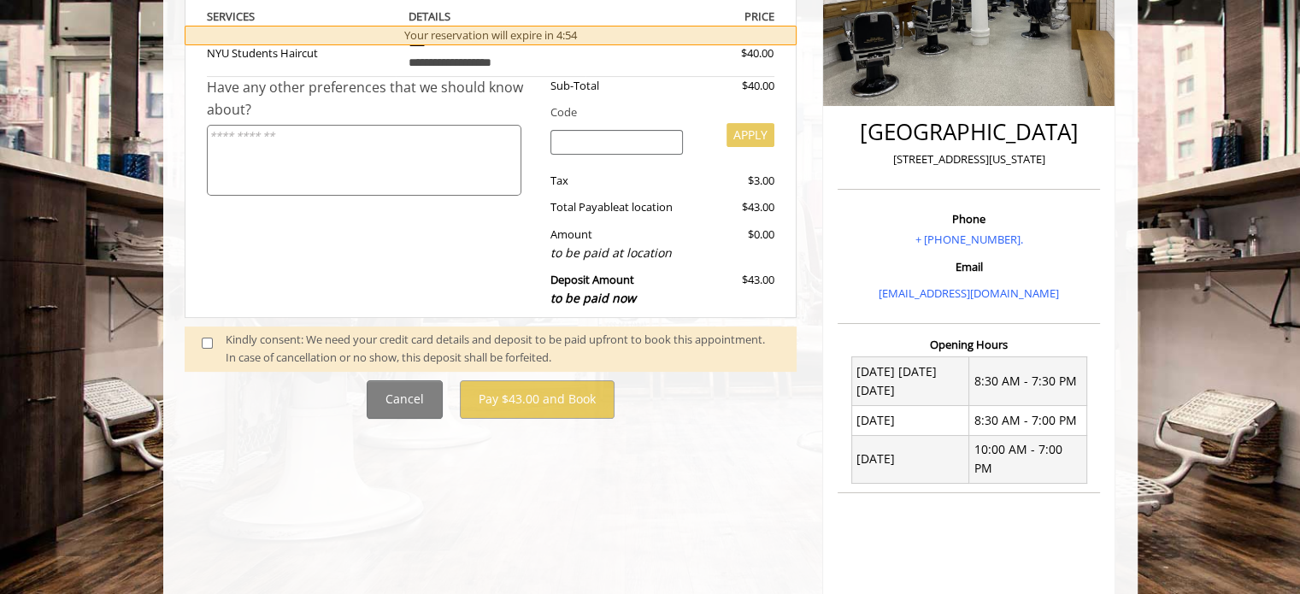
click at [335, 351] on div "Kindly consent: We need your credit card details and deposit to be paid upfront…" at bounding box center [503, 349] width 554 height 36
click at [193, 335] on span at bounding box center [214, 349] width 50 height 36
click at [180, 334] on div "**********" at bounding box center [491, 314] width 639 height 919
click at [199, 339] on span at bounding box center [214, 349] width 50 height 36
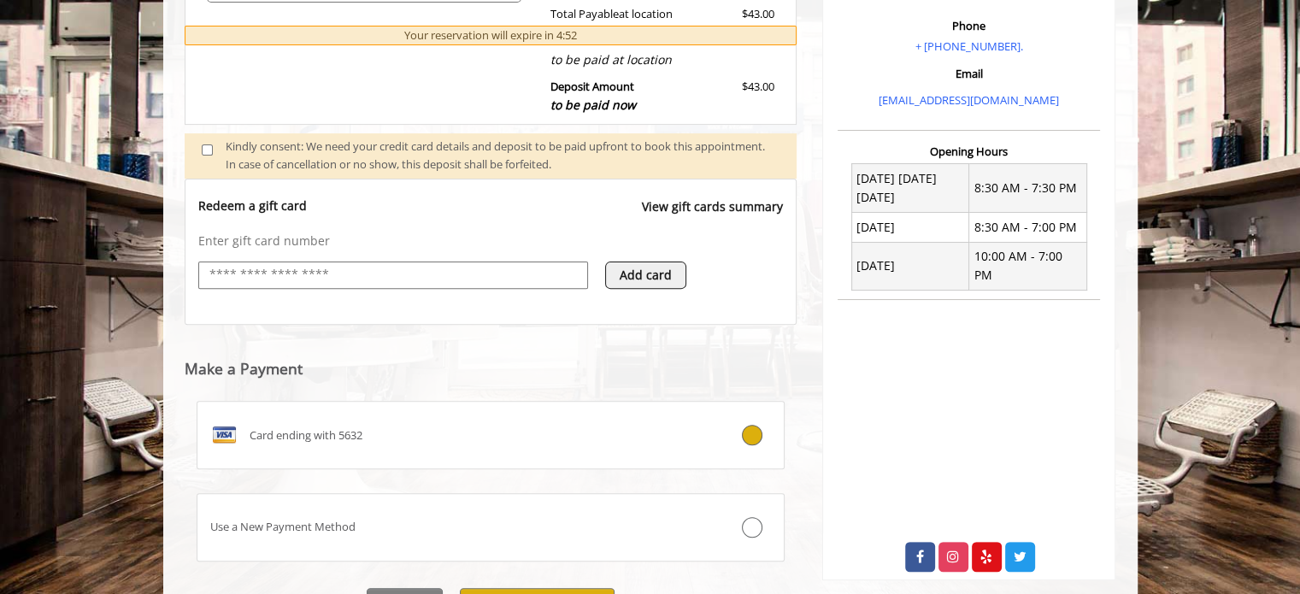
click at [303, 257] on div "Enter gift card number Add card" at bounding box center [491, 270] width 586 height 74
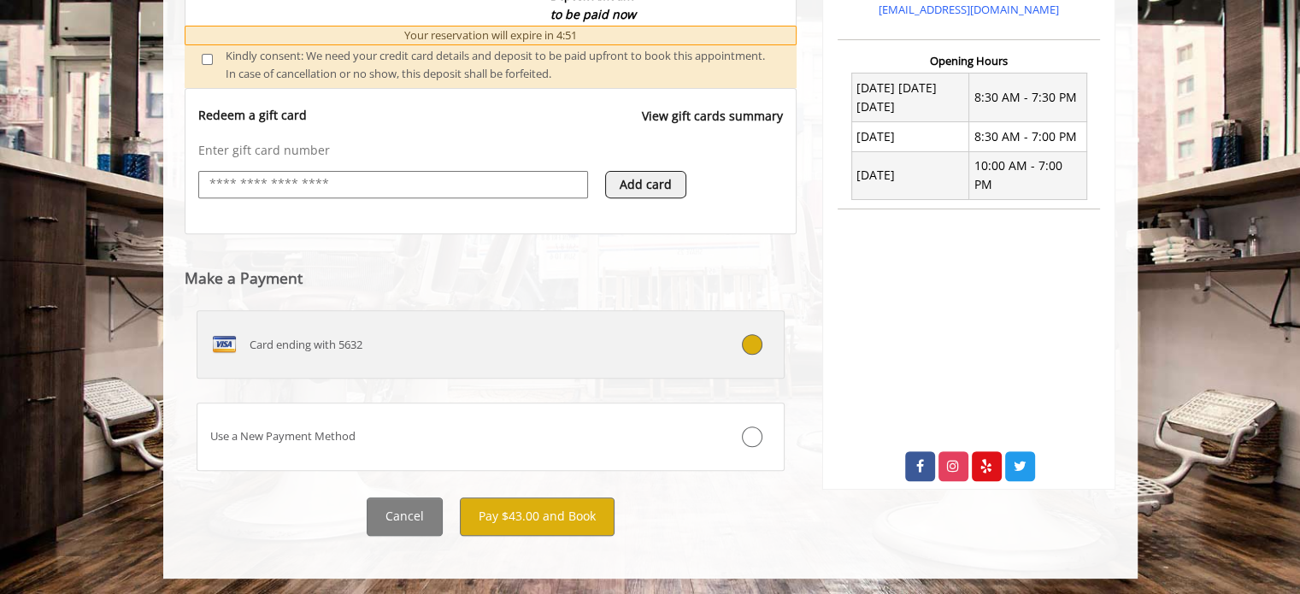
click at [444, 366] on label "Card ending with 5632" at bounding box center [491, 344] width 589 height 68
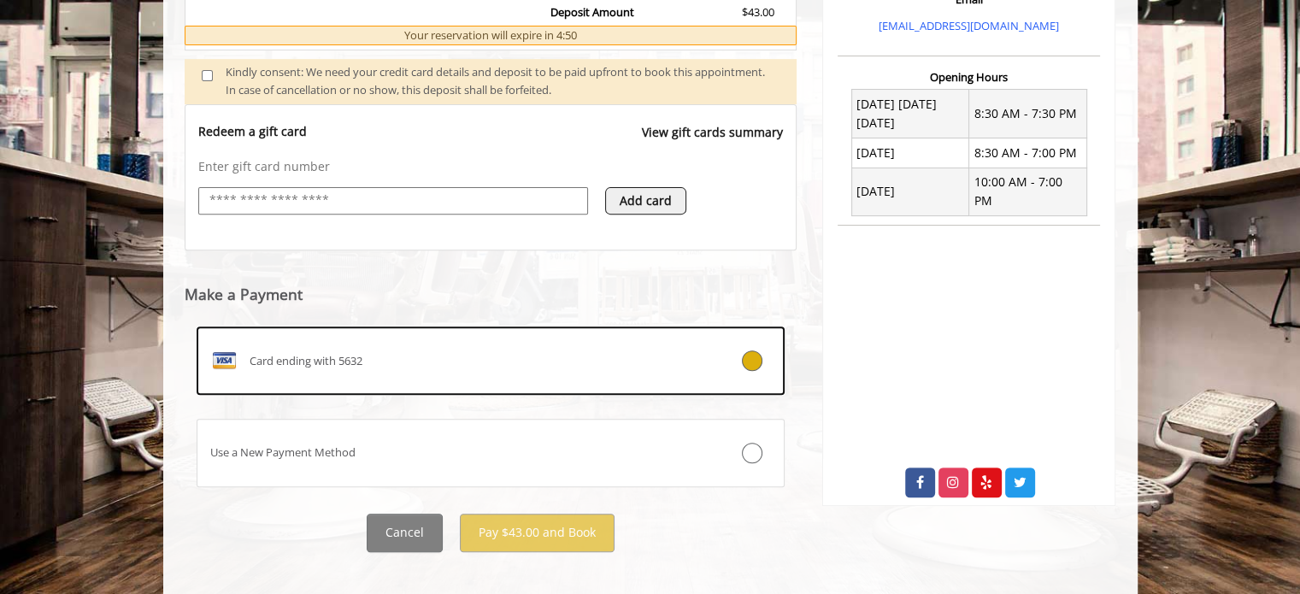
click at [486, 367] on div "Card ending with 5632" at bounding box center [441, 360] width 489 height 27
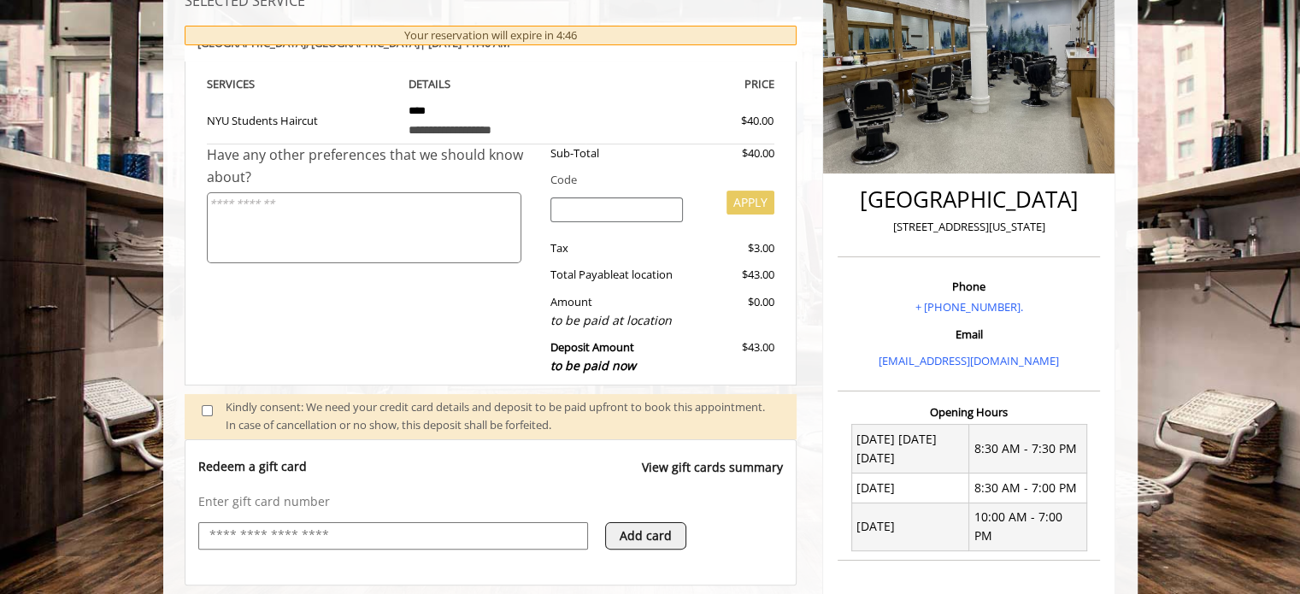
scroll to position [182, 0]
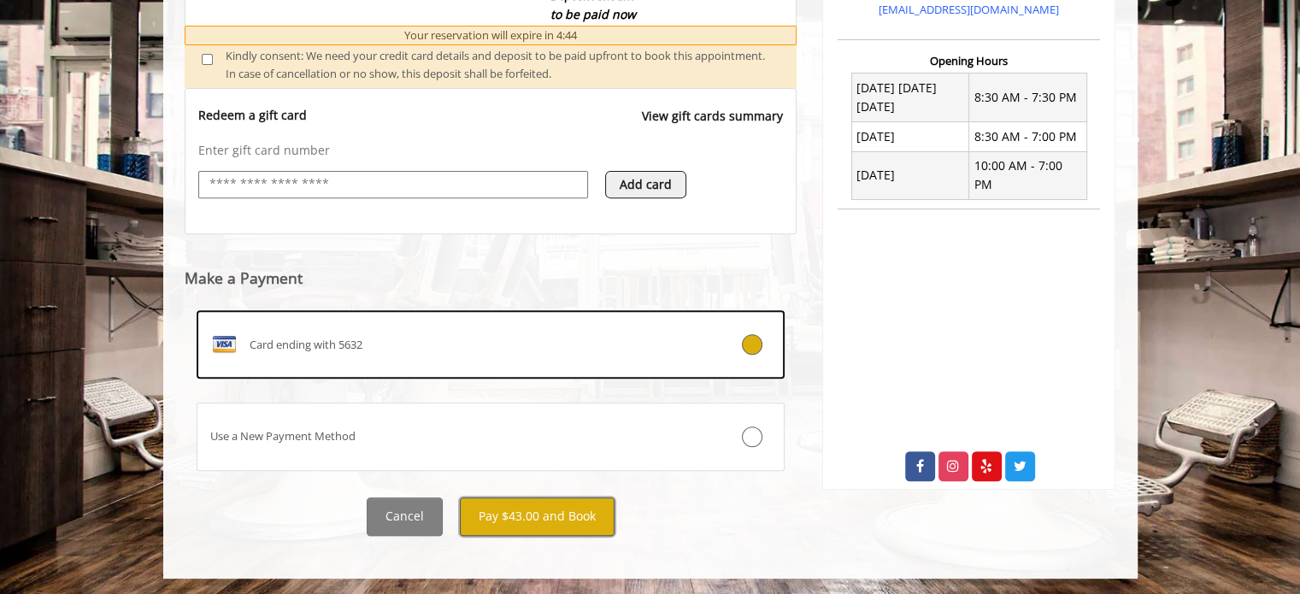
click at [570, 516] on button "Pay $43.00 and Book" at bounding box center [537, 517] width 155 height 38
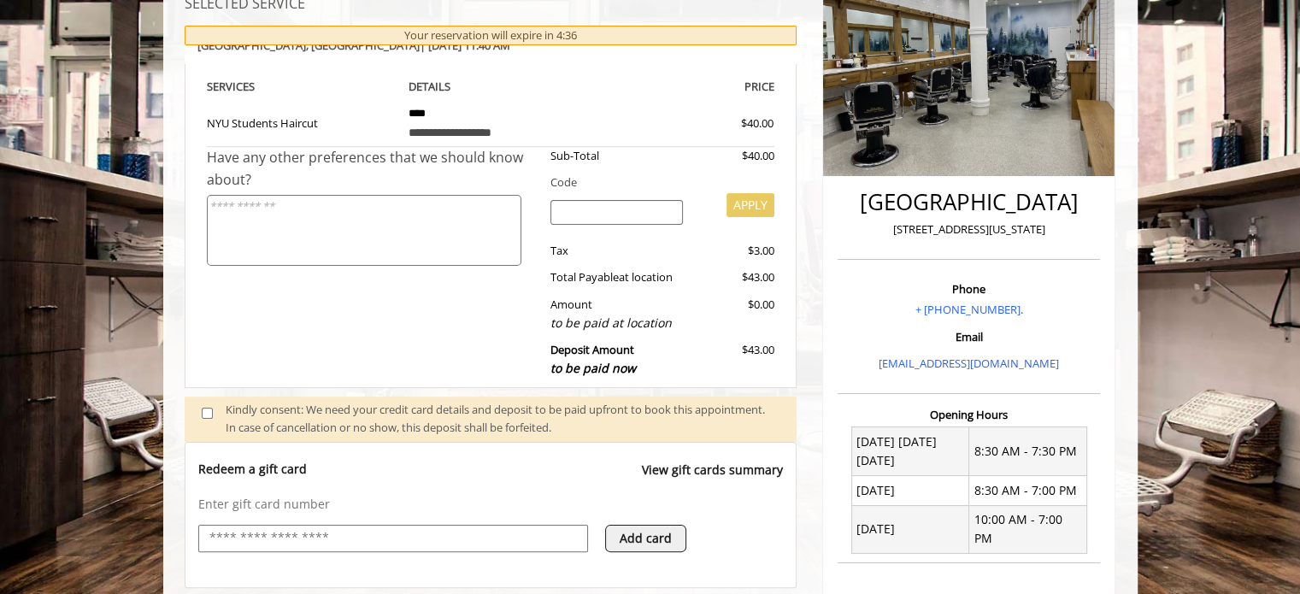
scroll to position [198, 0]
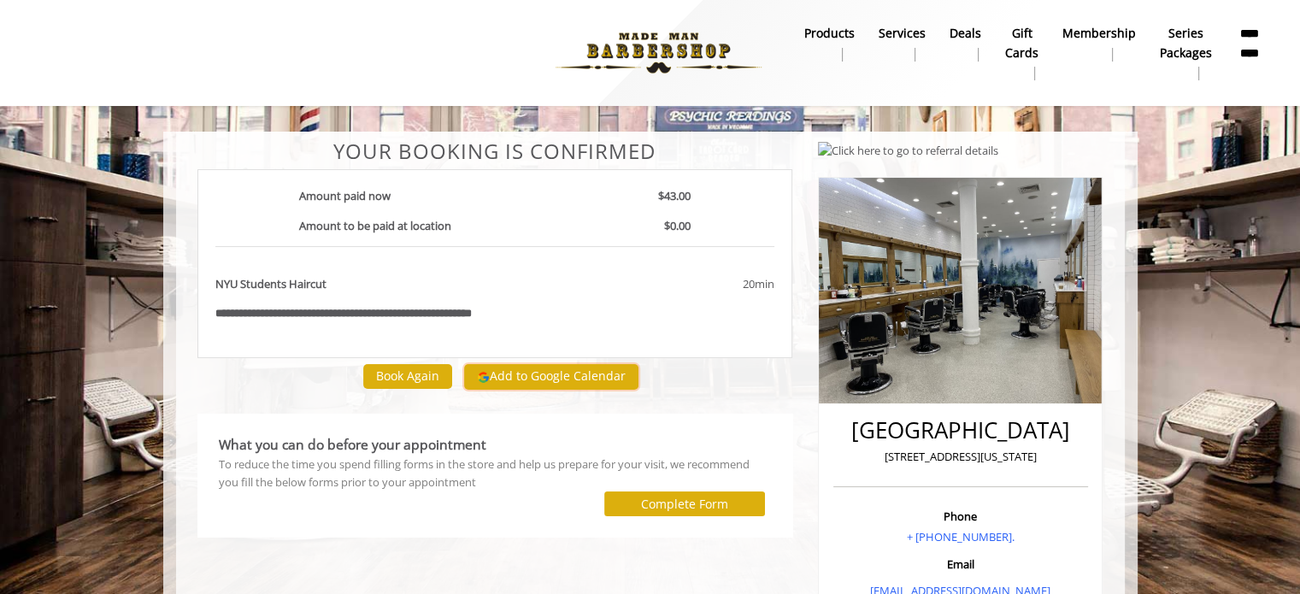
click at [575, 380] on button "Add to Google Calendar" at bounding box center [551, 377] width 174 height 26
